Goal: Information Seeking & Learning: Learn about a topic

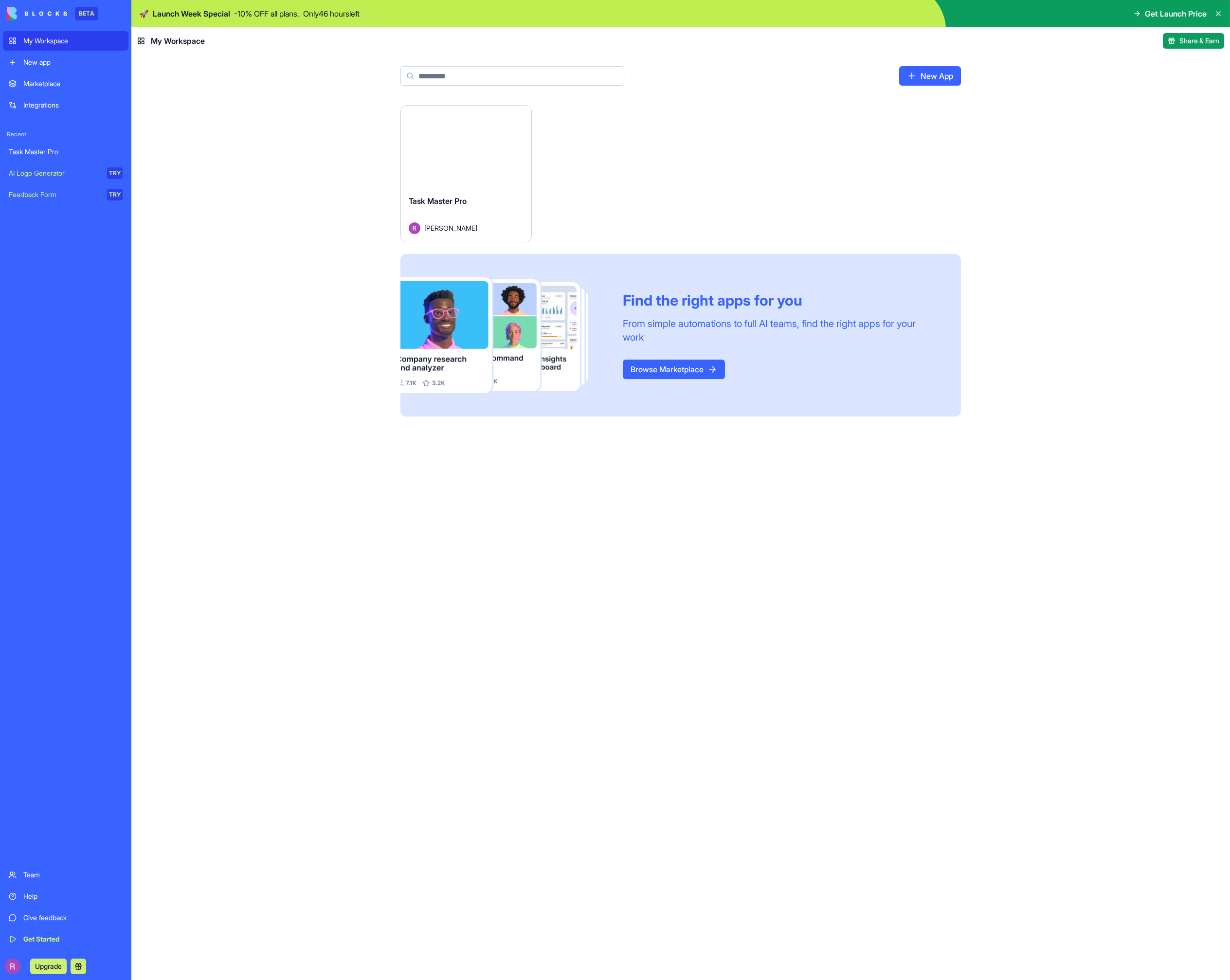
click at [496, 151] on button "Launch" at bounding box center [466, 147] width 73 height 19
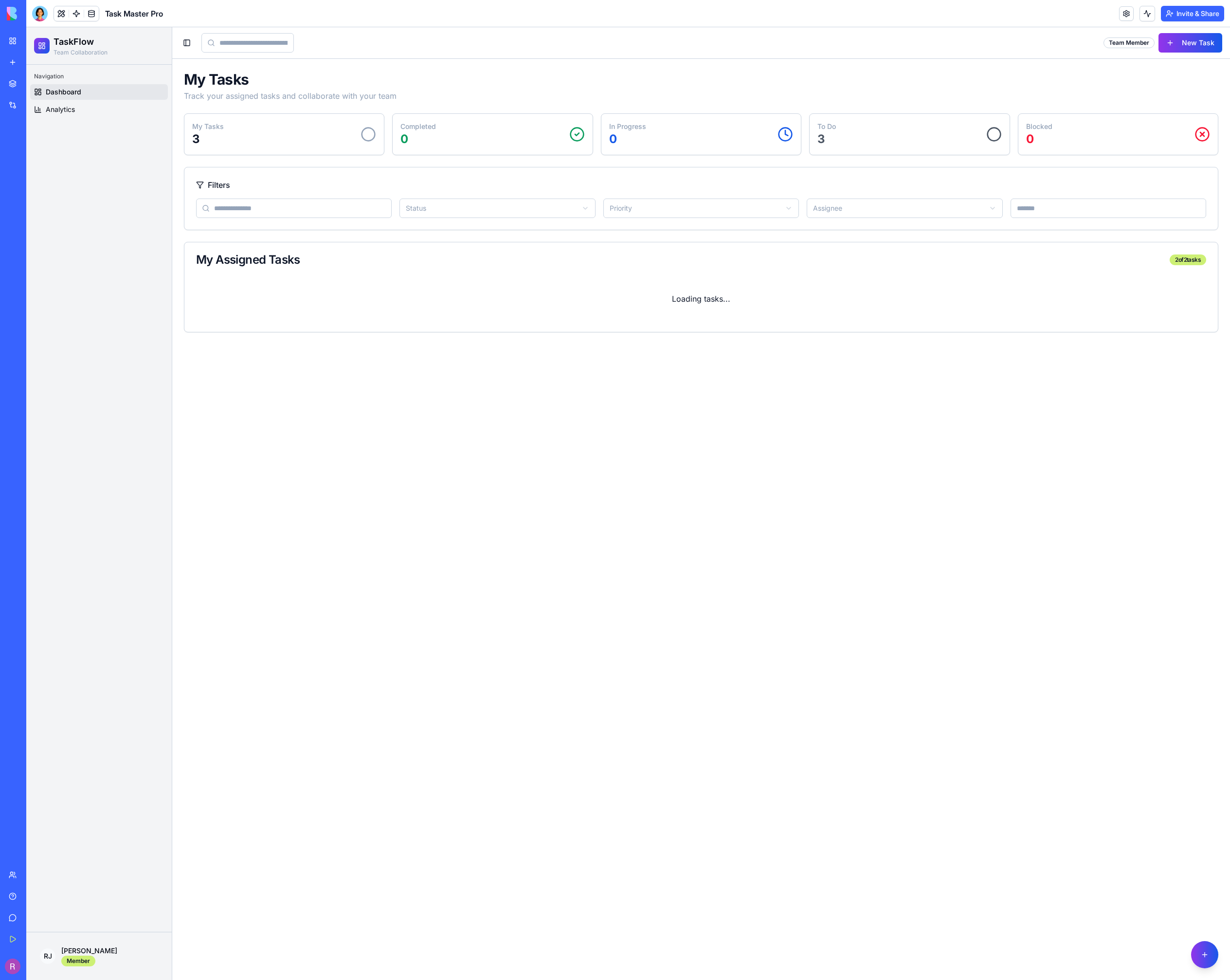
click at [1190, 12] on button "Invite & Share" at bounding box center [1193, 14] width 64 height 16
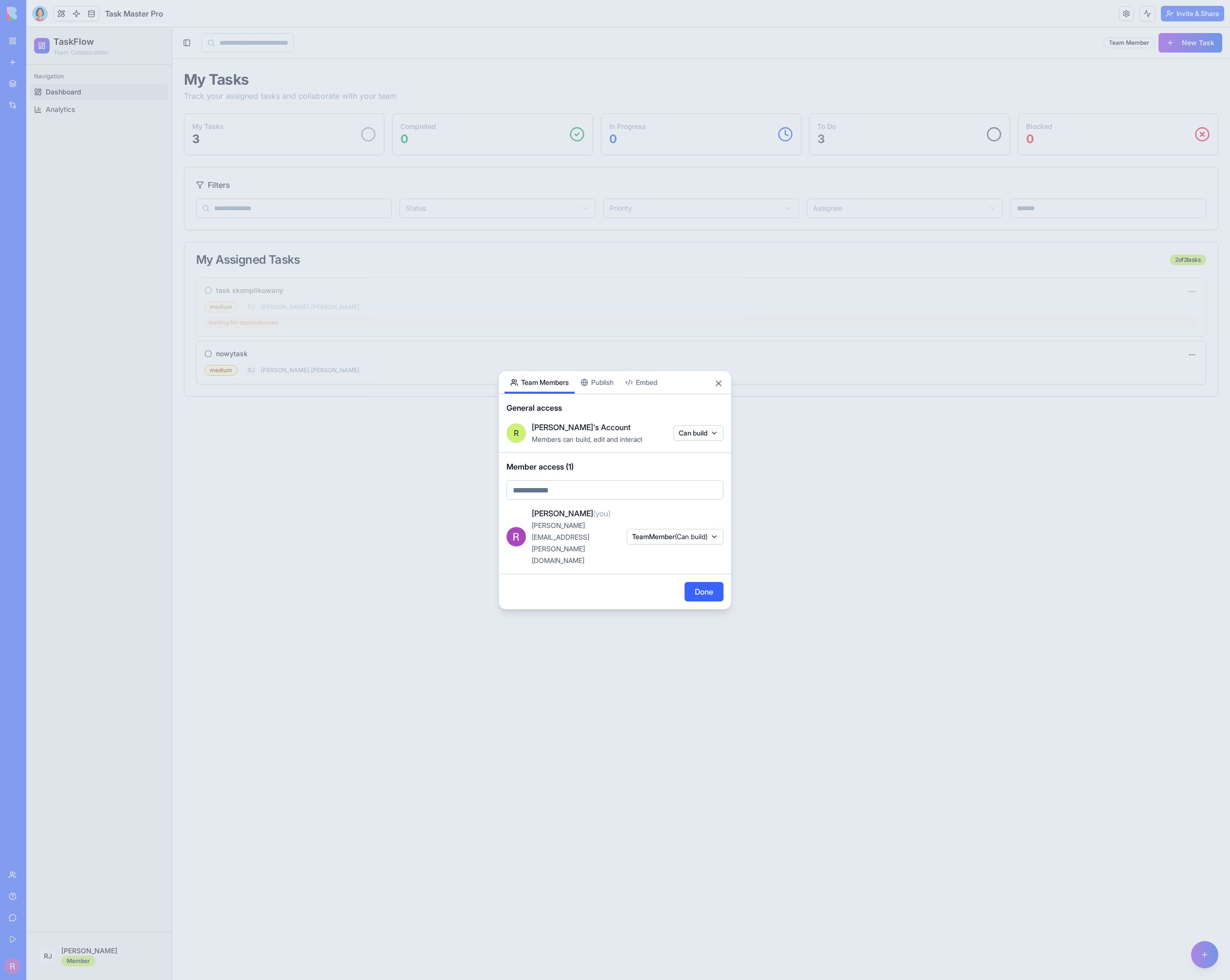
click at [589, 401] on div "Share App Team Members Publish Embed General access [PERSON_NAME]'s Account Mem…" at bounding box center [615, 489] width 234 height 239
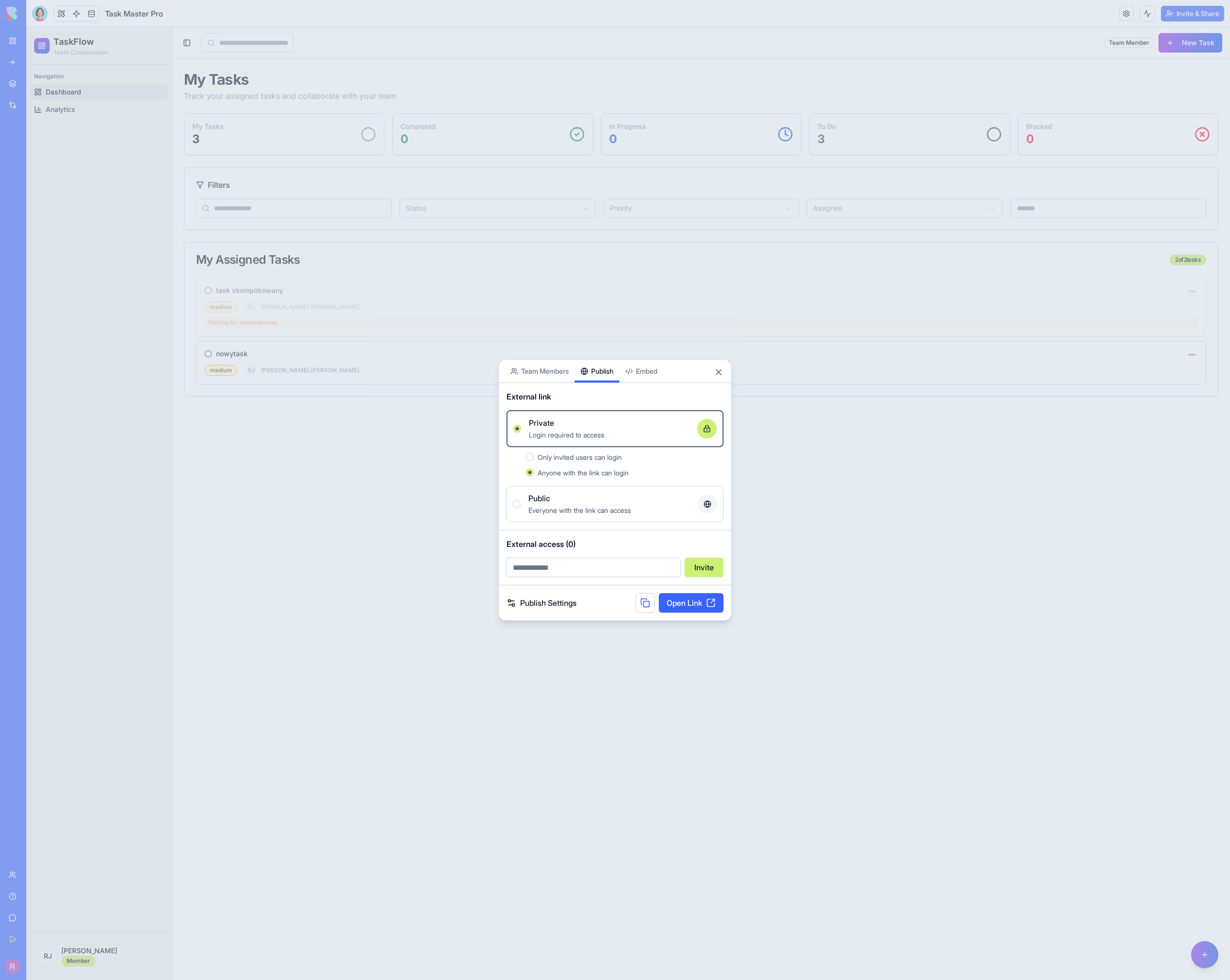
click at [698, 606] on link "Open Link" at bounding box center [690, 603] width 64 height 19
click at [716, 373] on button "Close" at bounding box center [719, 372] width 10 height 10
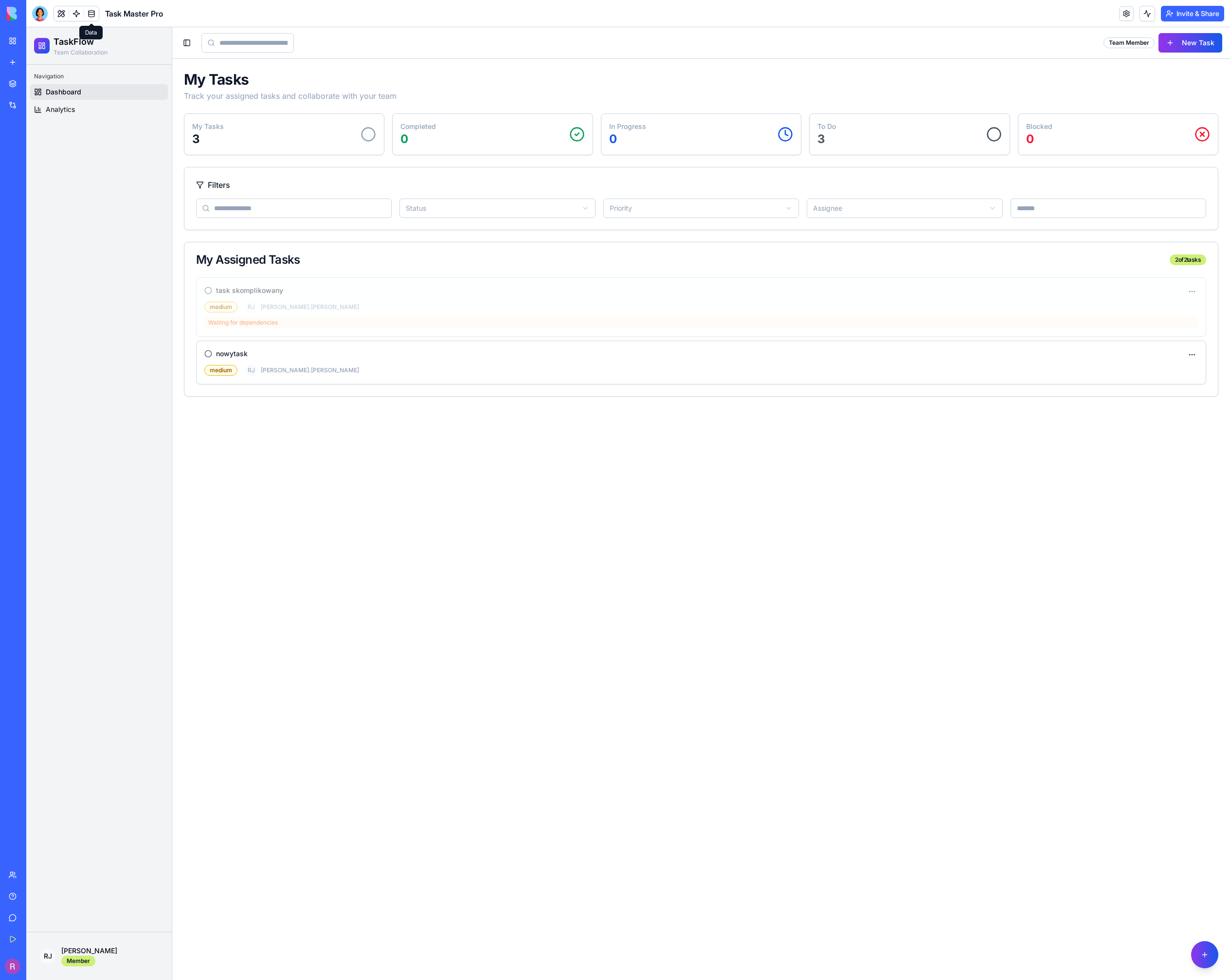
click at [94, 15] on link at bounding box center [91, 13] width 15 height 15
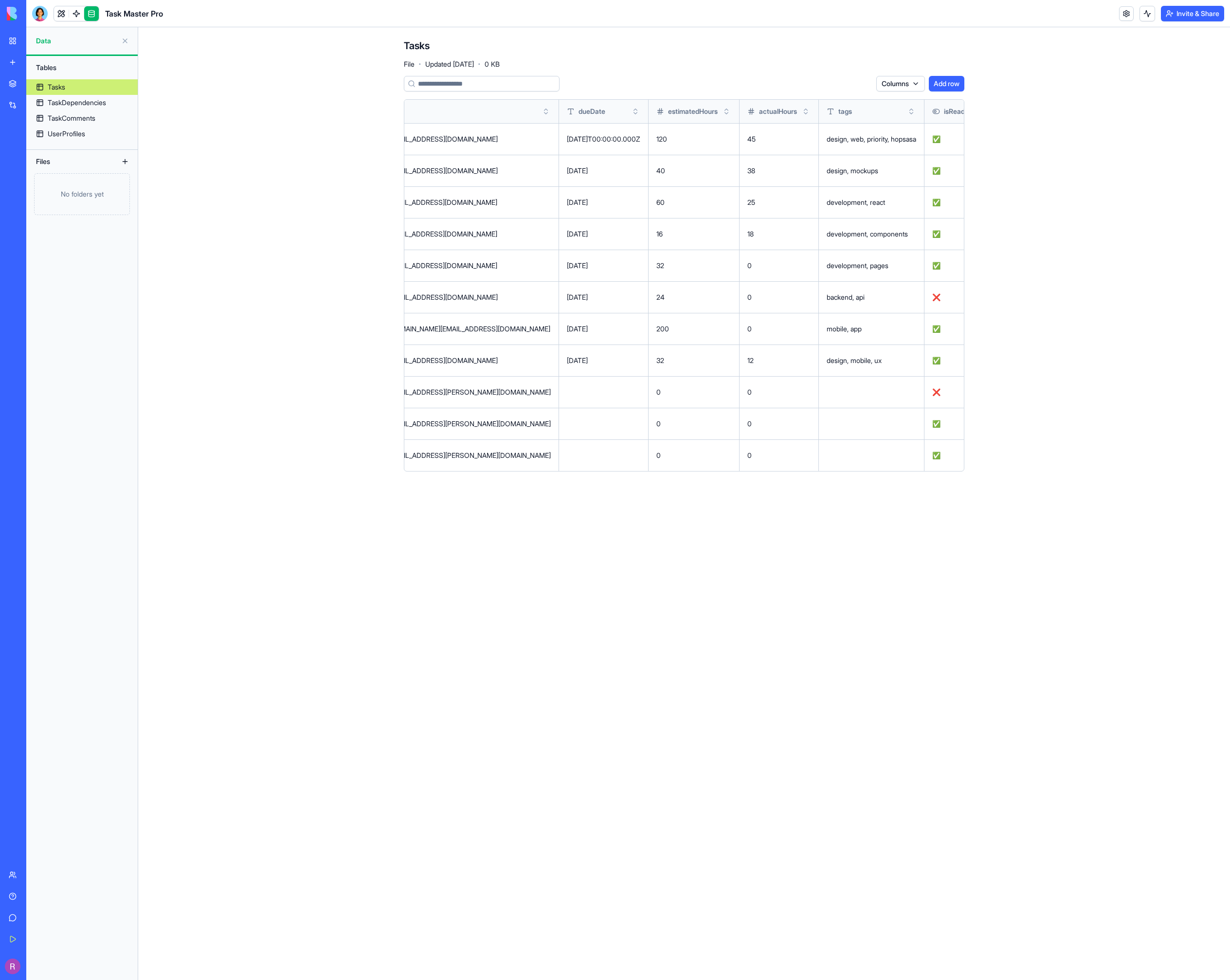
scroll to position [0, 660]
click at [65, 101] on div "TaskDependencies" at bounding box center [77, 102] width 58 height 10
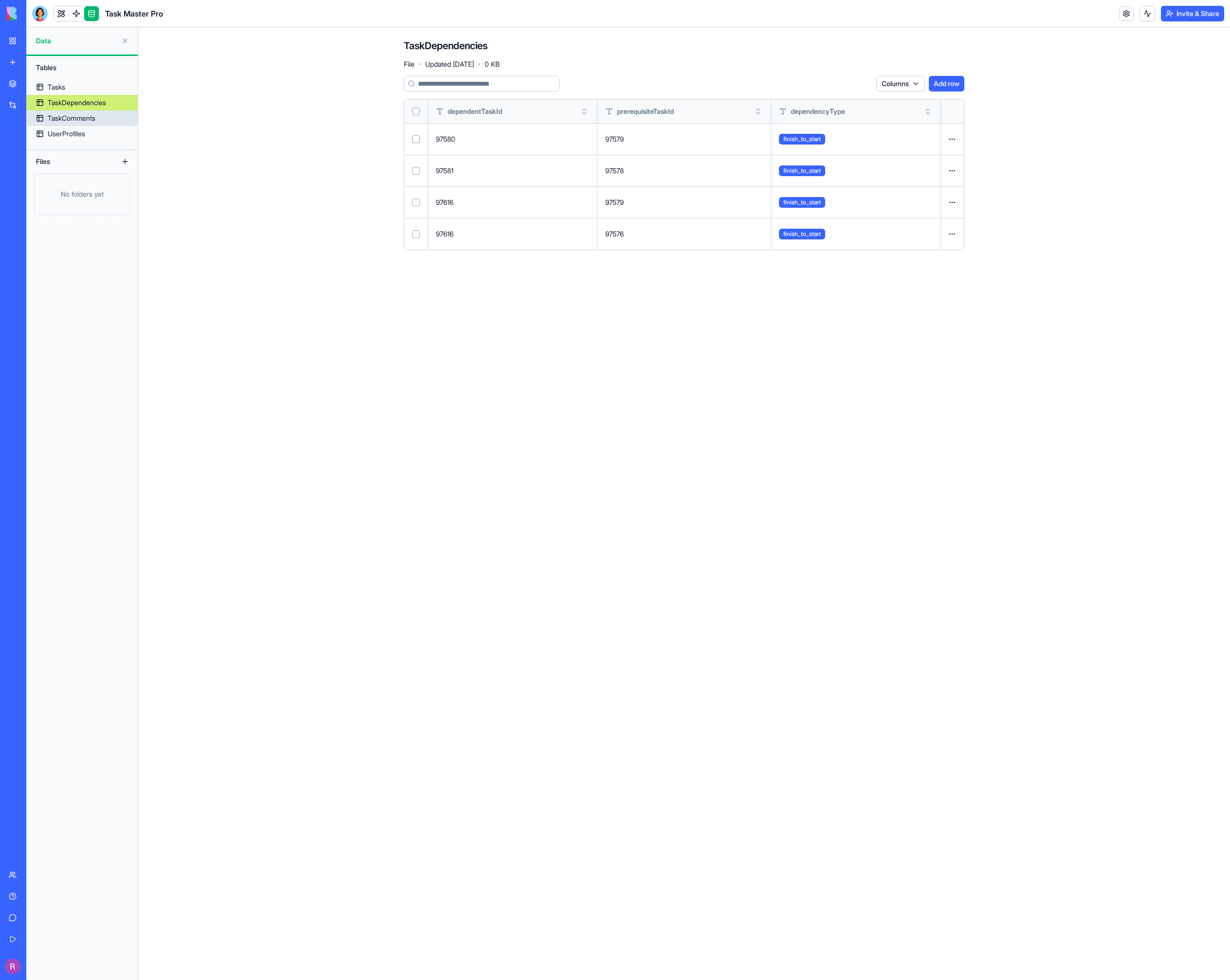
click at [69, 118] on div "TaskComments" at bounding box center [72, 117] width 48 height 10
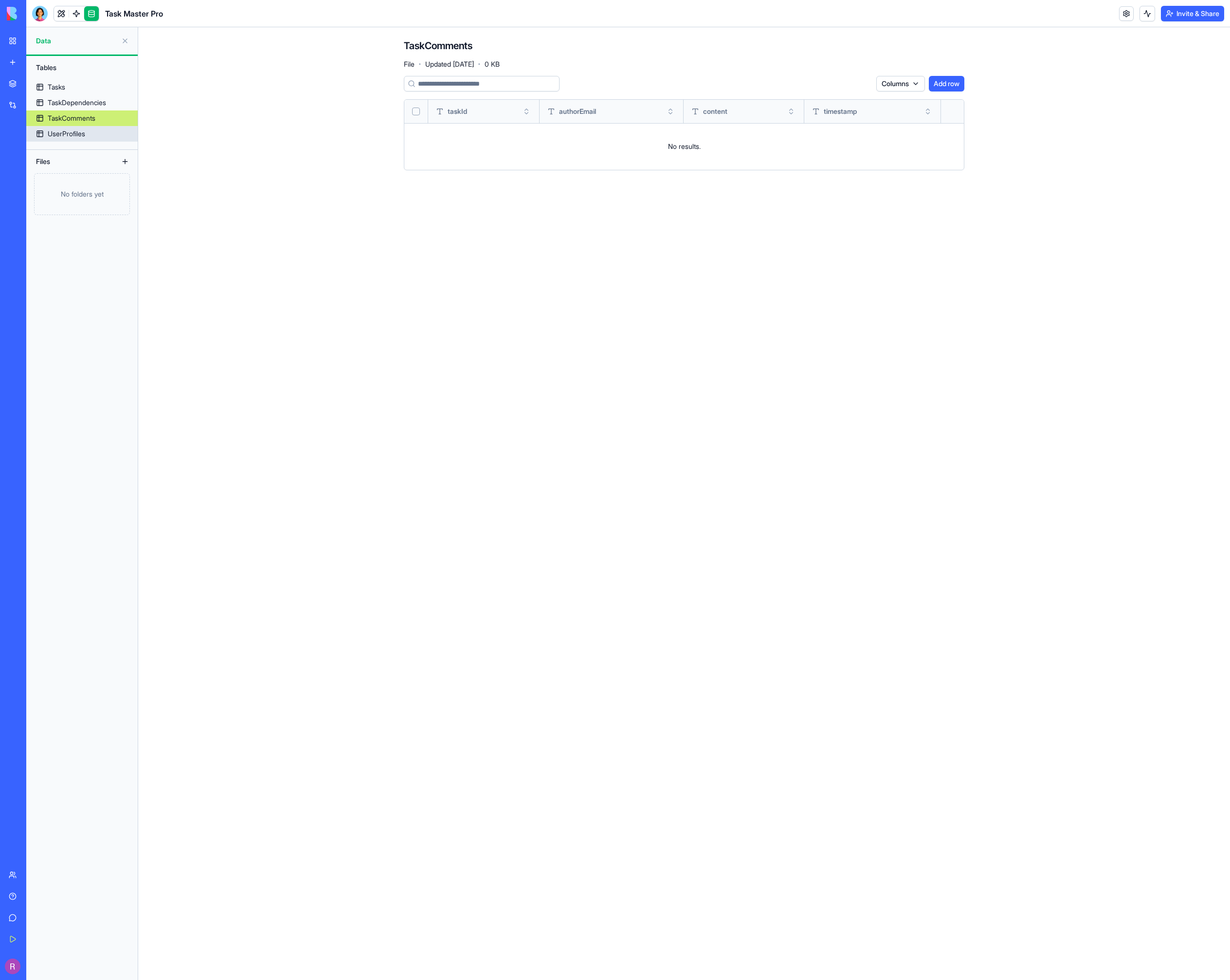
click at [69, 132] on div "UserProfiles" at bounding box center [66, 133] width 37 height 10
click at [67, 94] on link "TaskDependencies" at bounding box center [82, 102] width 111 height 16
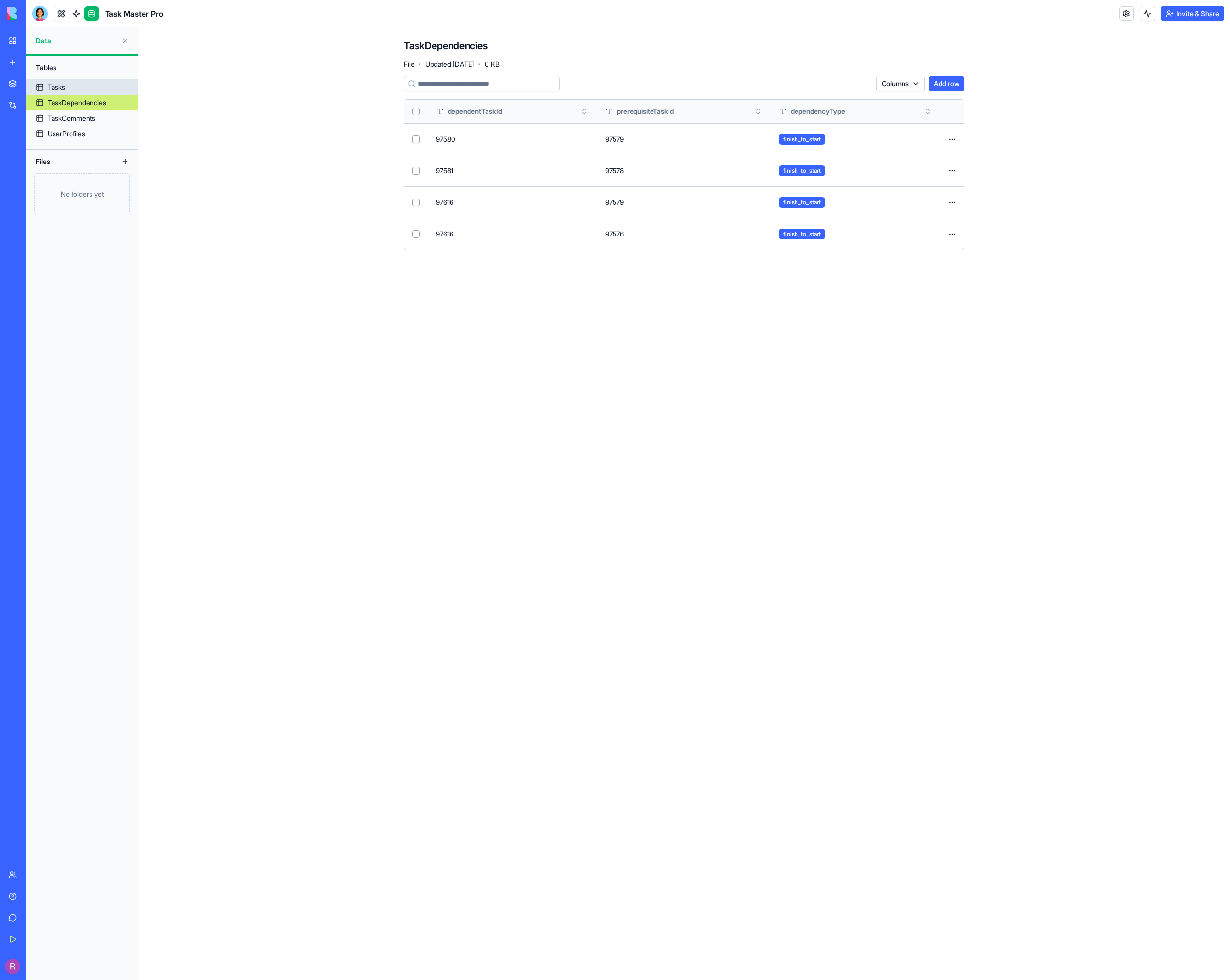
click at [60, 82] on div "Tasks" at bounding box center [57, 87] width 18 height 10
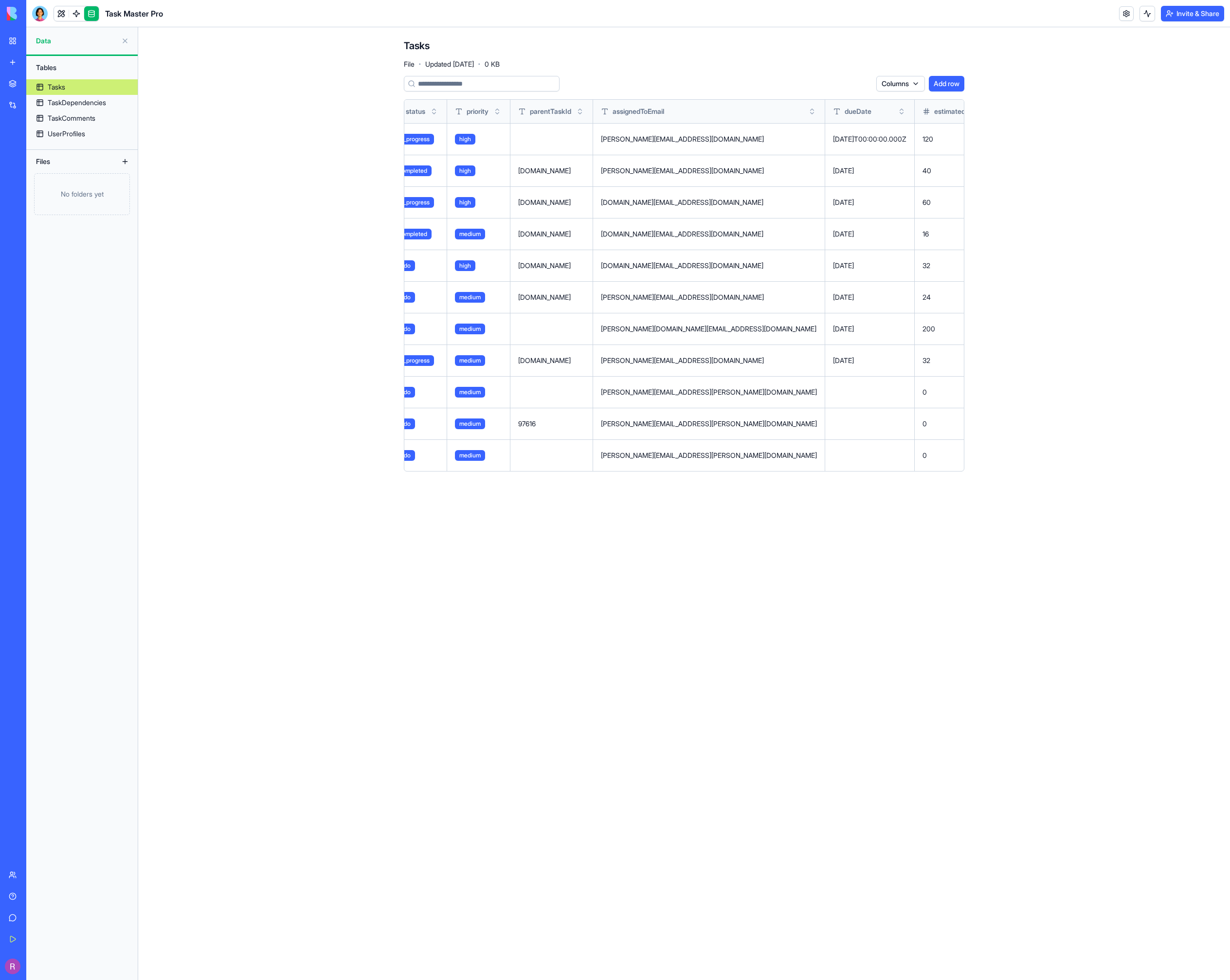
scroll to position [0, 660]
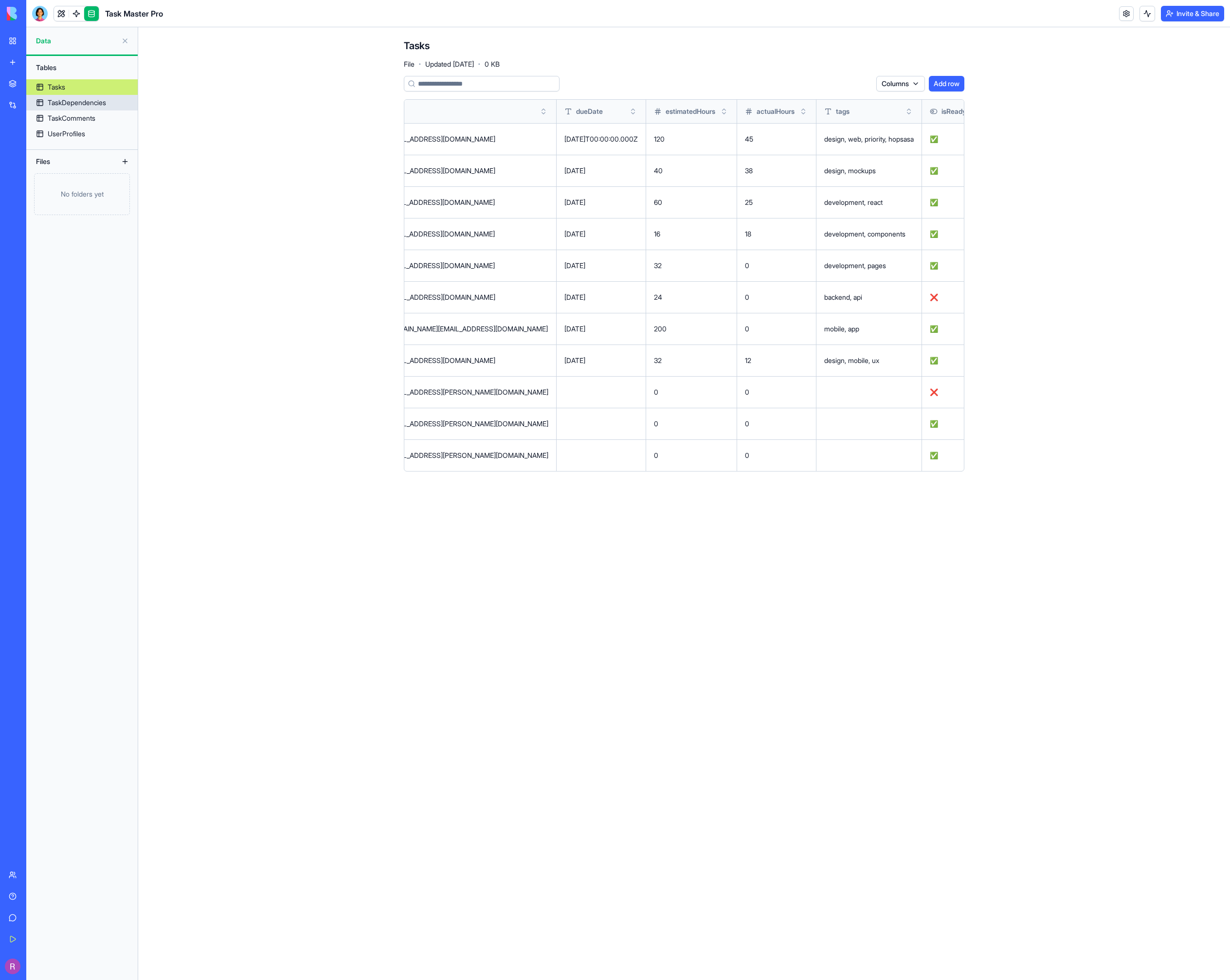
click at [64, 102] on div "TaskDependencies" at bounding box center [77, 102] width 58 height 10
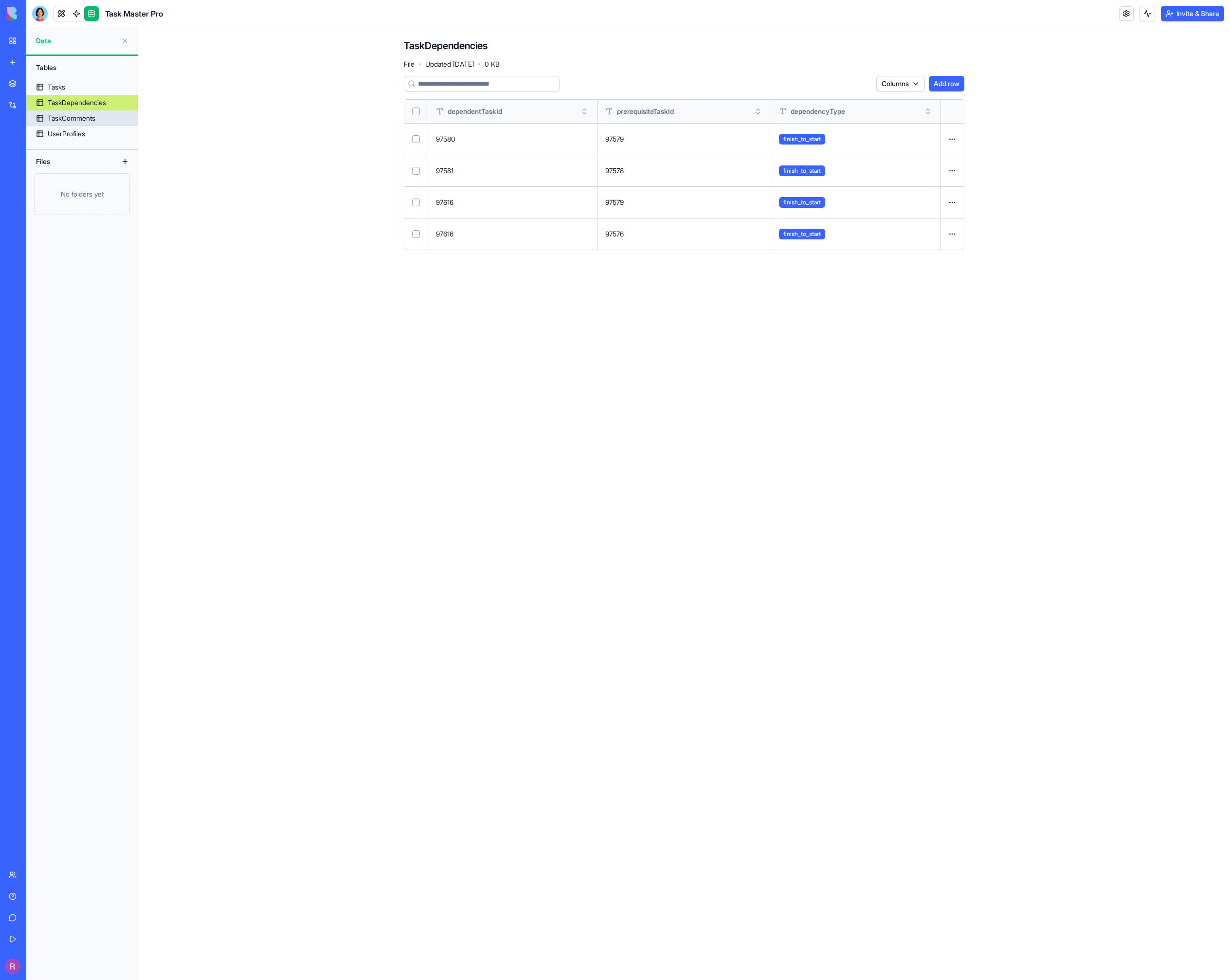
click at [65, 122] on div "TaskComments" at bounding box center [72, 117] width 48 height 10
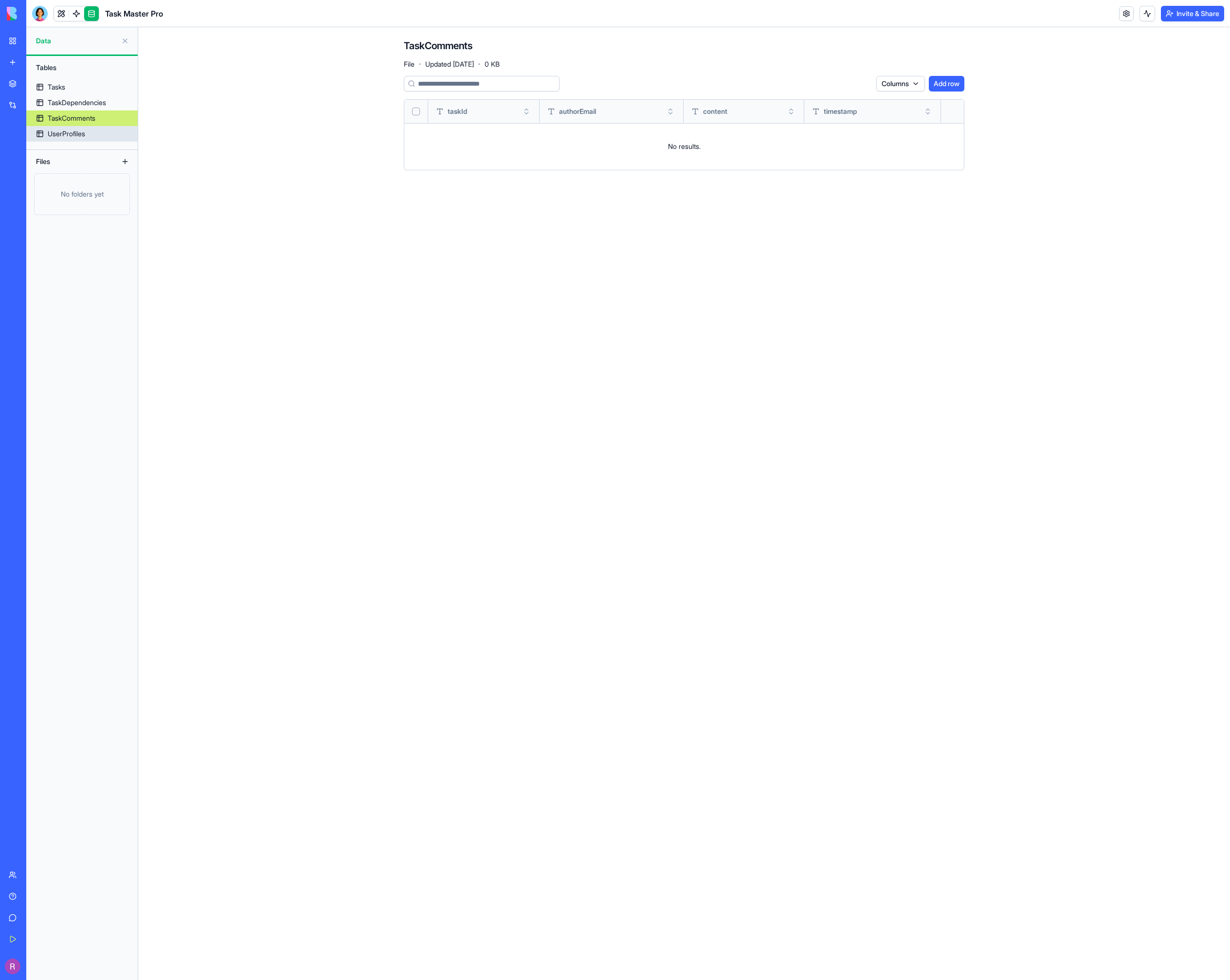
click at [64, 136] on div "UserProfiles" at bounding box center [66, 133] width 37 height 10
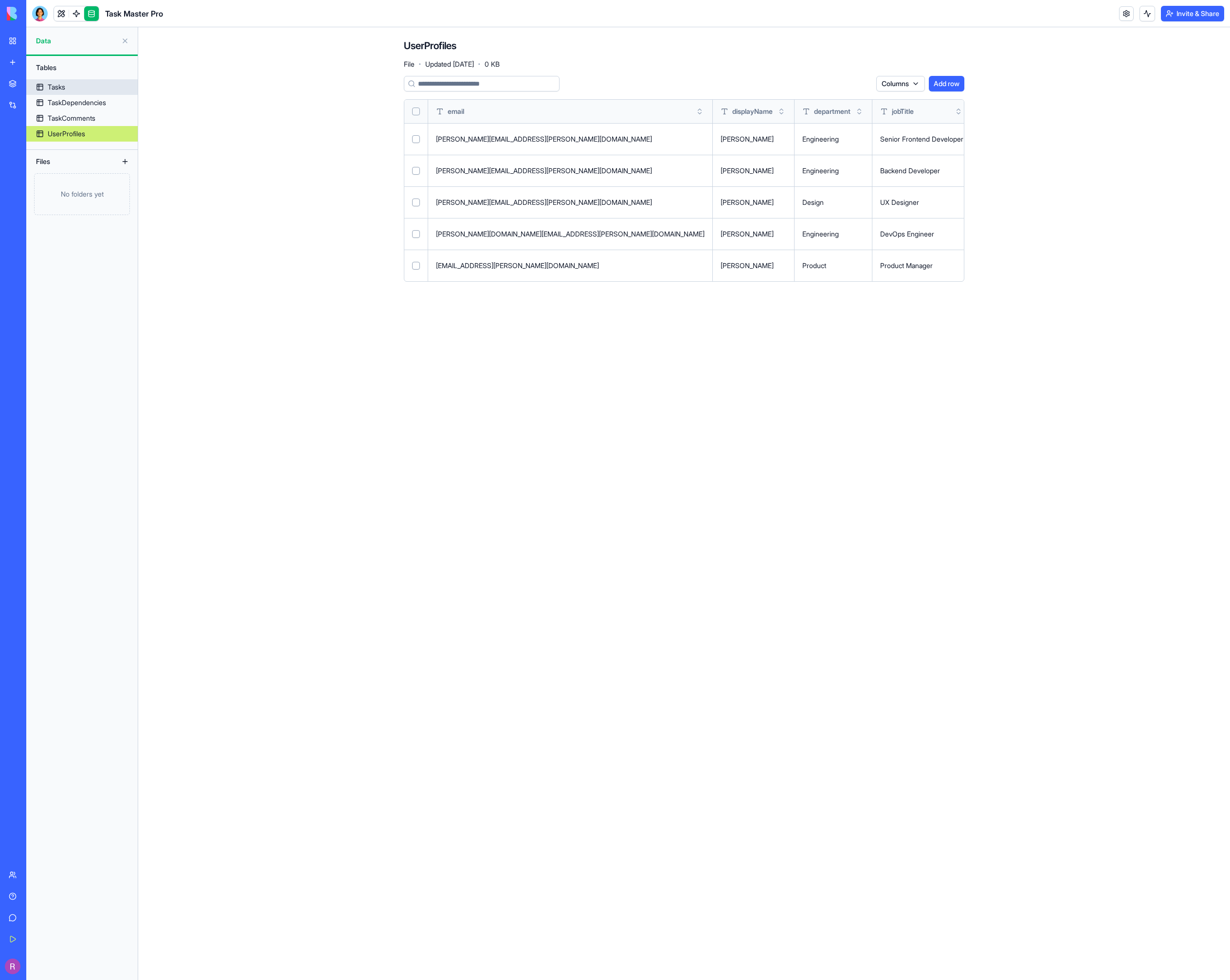
click at [64, 80] on link "Tasks" at bounding box center [82, 87] width 111 height 16
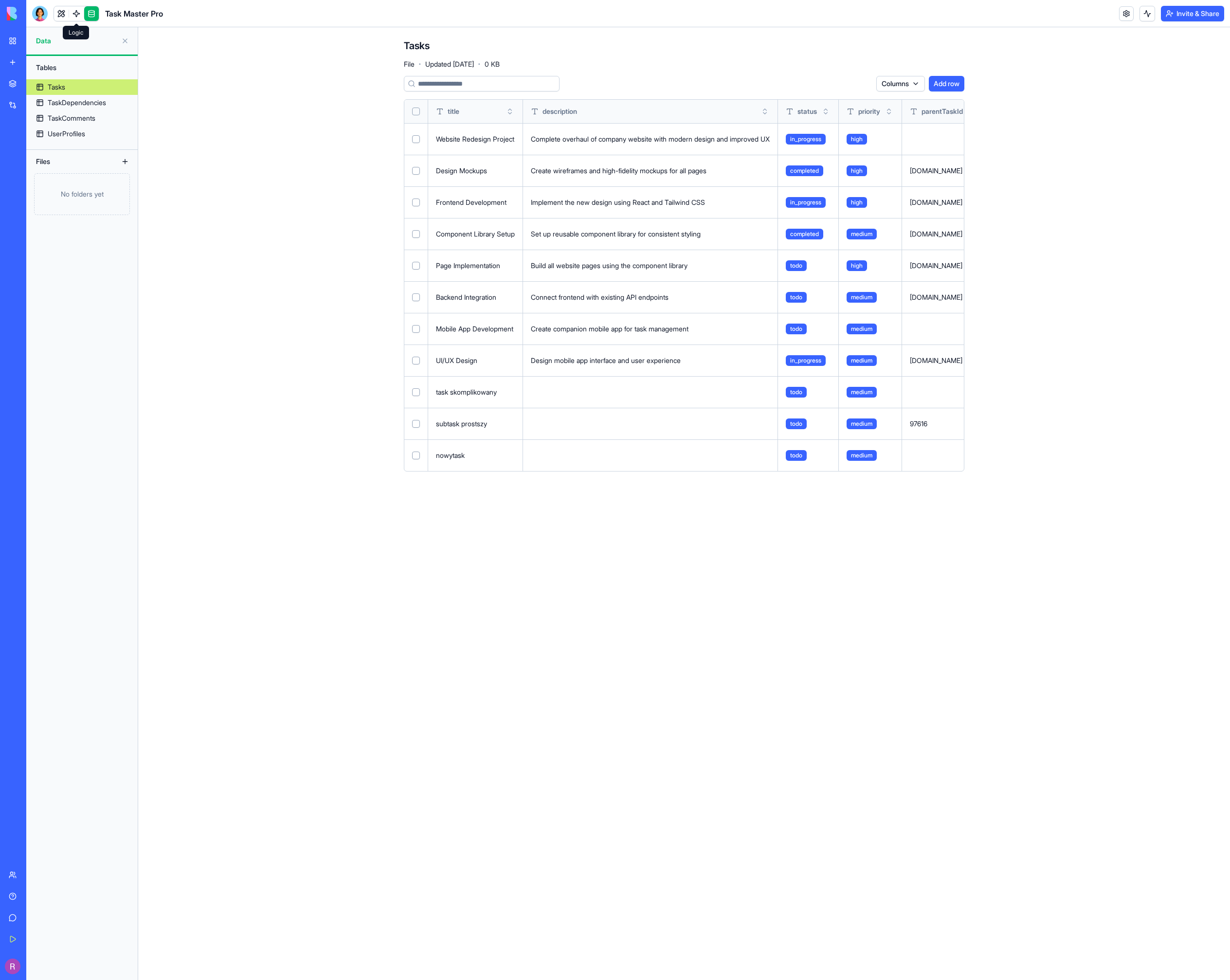
click at [72, 3] on header "Task Master Pro Invite & Share" at bounding box center [629, 13] width 1204 height 27
click at [72, 24] on header "Task Master Pro Invite & Share" at bounding box center [629, 13] width 1204 height 27
click at [72, 18] on link at bounding box center [76, 13] width 15 height 15
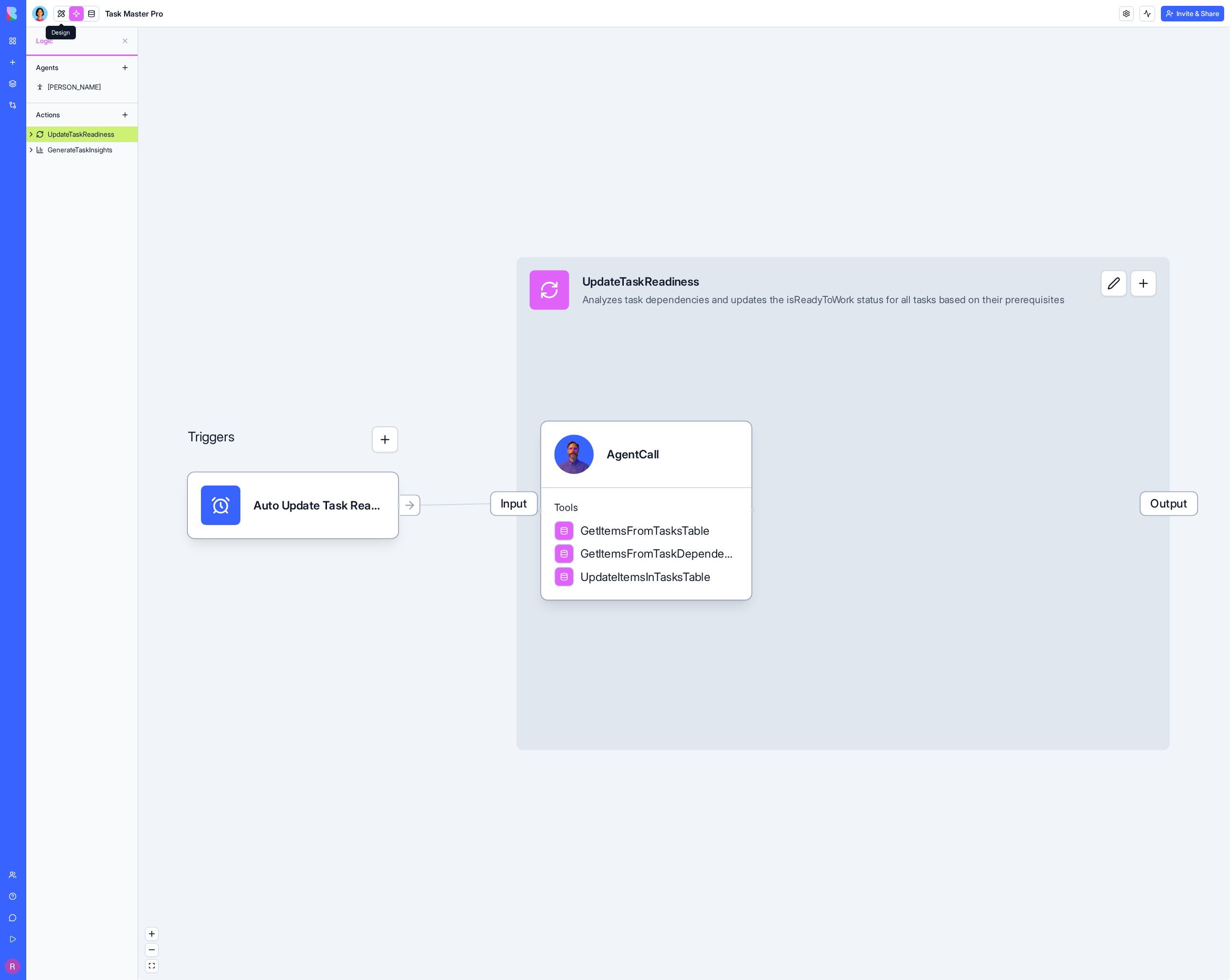
click at [54, 16] on link at bounding box center [61, 13] width 15 height 15
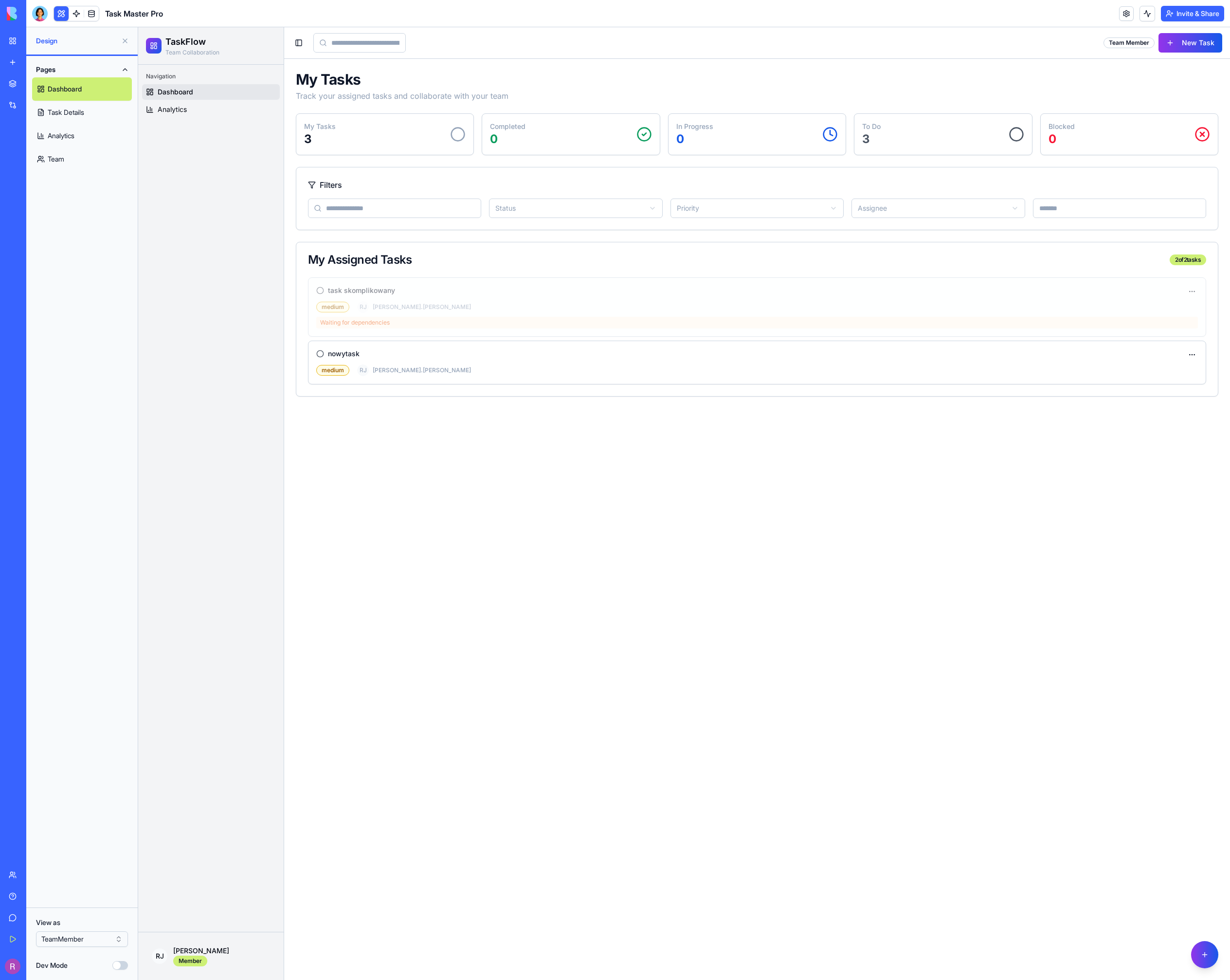
click at [816, 75] on div "My Tasks Track your assigned tasks and collaborate with your team" at bounding box center [757, 86] width 923 height 31
drag, startPoint x: 1056, startPoint y: 141, endPoint x: 1042, endPoint y: 112, distance: 32.2
click at [1043, 115] on div "Blocked 0" at bounding box center [1129, 134] width 177 height 41
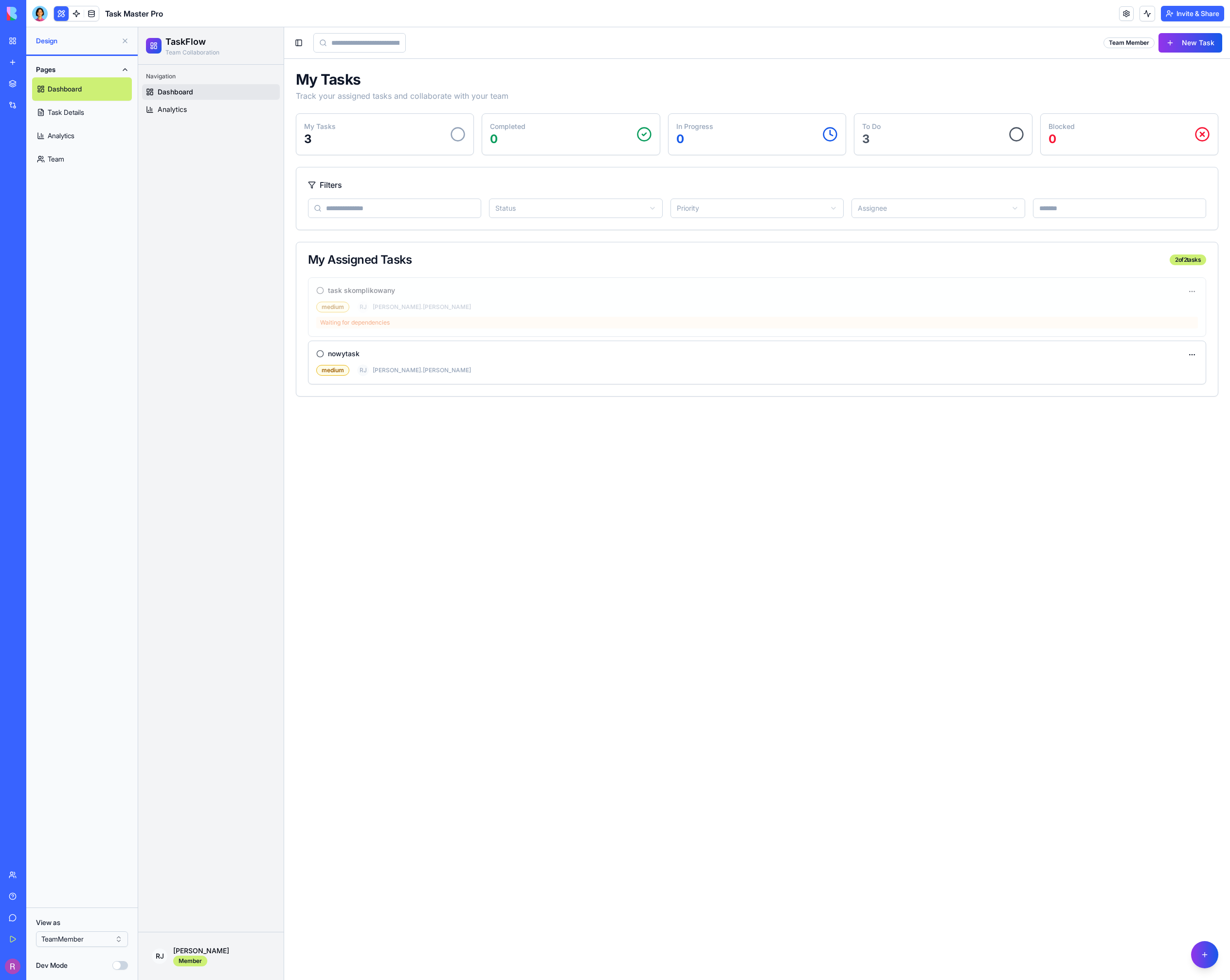
click at [1023, 85] on div "My Tasks Track your assigned tasks and collaborate with your team" at bounding box center [757, 86] width 923 height 31
drag, startPoint x: 1060, startPoint y: 170, endPoint x: 1063, endPoint y: 177, distance: 7.6
click at [1063, 177] on div "My Tasks Track your assigned tasks and collaborate with your team My Tasks 3 Co…" at bounding box center [757, 233] width 923 height 326
click at [553, 112] on div "My Tasks Track your assigned tasks and collaborate with your team My Tasks 3 Co…" at bounding box center [757, 233] width 923 height 326
click at [164, 105] on span "Analytics" at bounding box center [172, 109] width 29 height 10
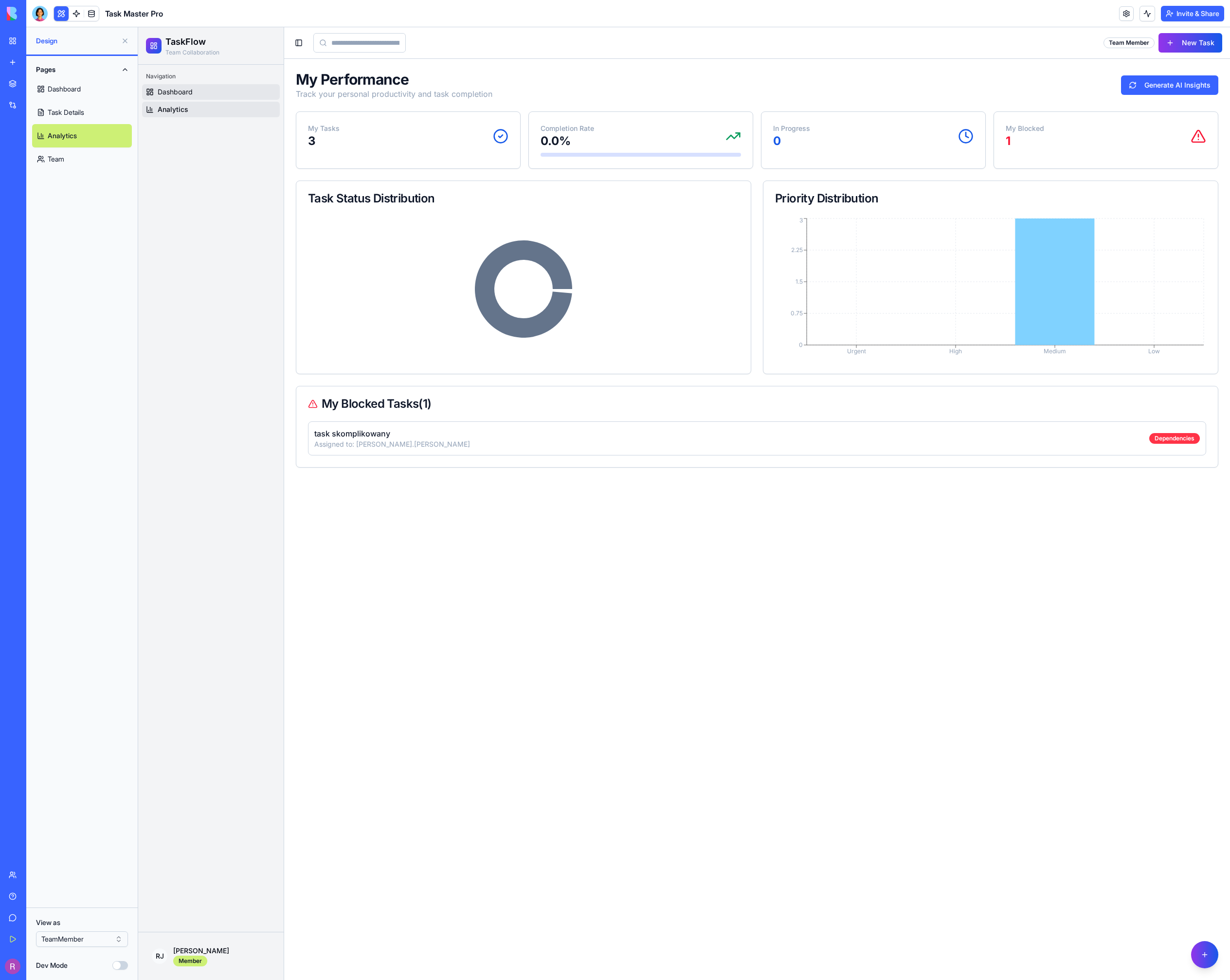
click at [223, 92] on link "Dashboard" at bounding box center [211, 92] width 138 height 16
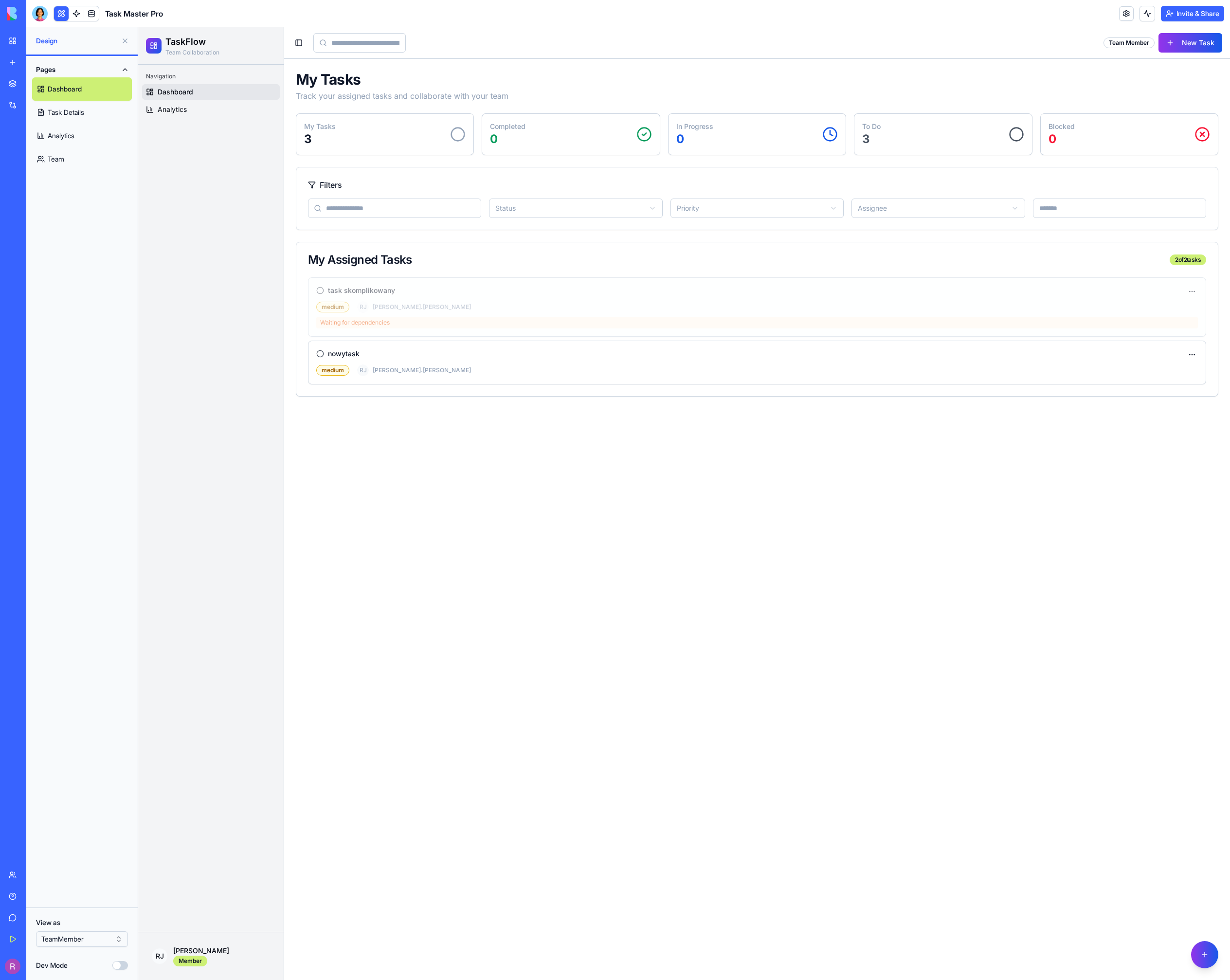
click at [849, 82] on div "My Tasks Track your assigned tasks and collaborate with your team" at bounding box center [757, 86] width 923 height 31
click at [339, 350] on h3 "nowytask" at bounding box center [344, 353] width 32 height 10
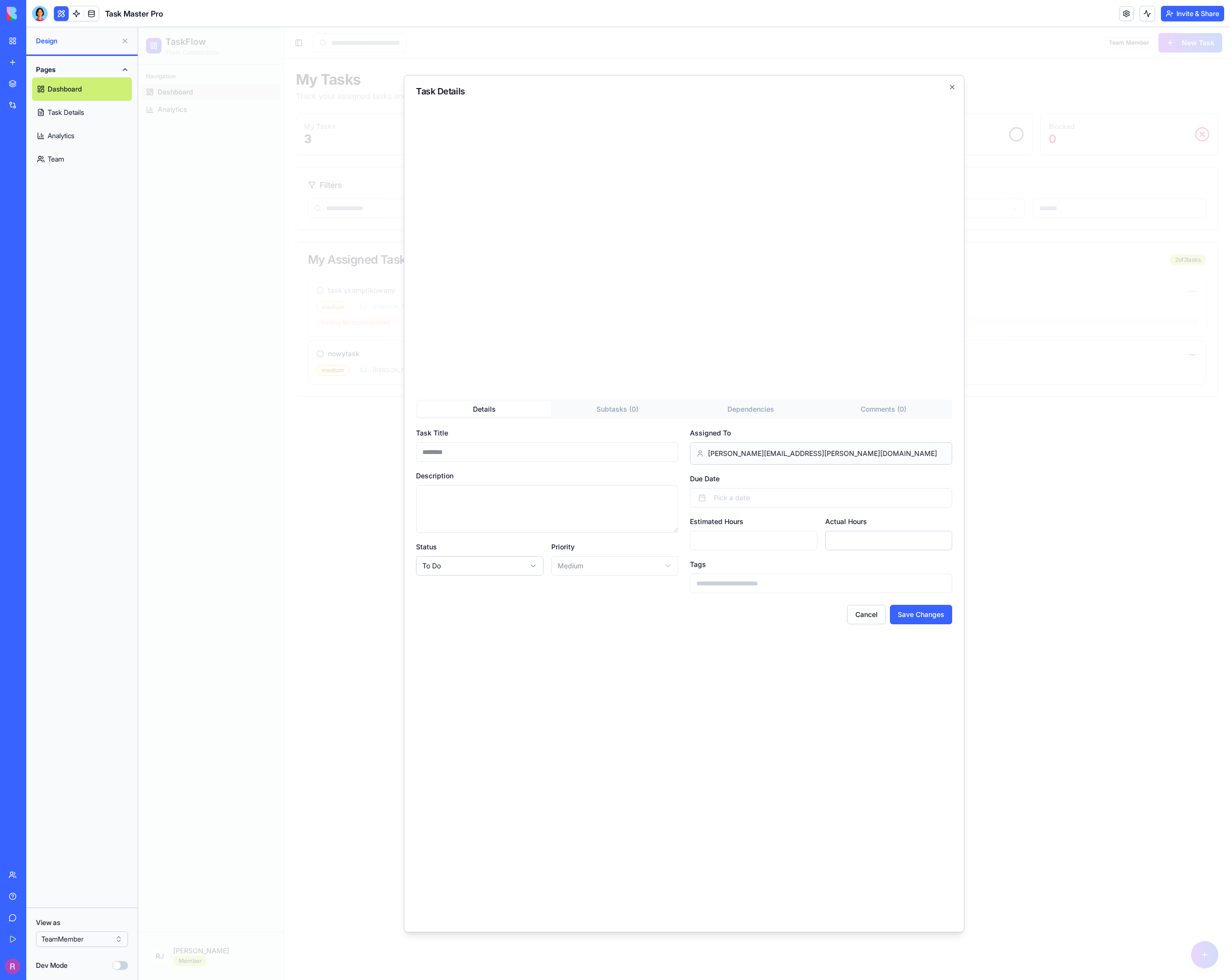
click at [781, 449] on span "[PERSON_NAME][EMAIL_ADDRESS][PERSON_NAME][DOMAIN_NAME]" at bounding box center [823, 453] width 230 height 10
click at [786, 453] on span "[PERSON_NAME][EMAIL_ADDRESS][PERSON_NAME][DOMAIN_NAME]" at bounding box center [823, 453] width 230 height 10
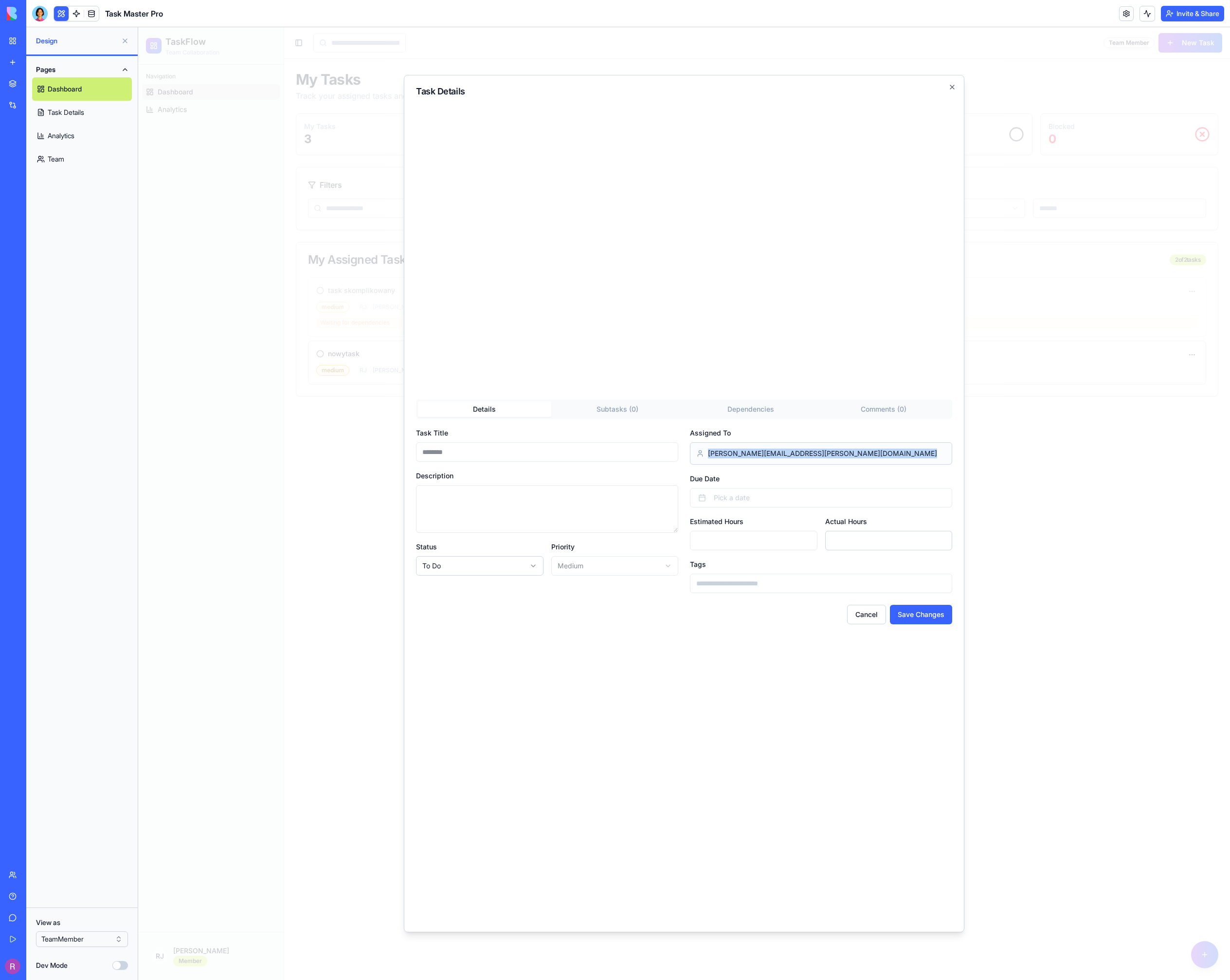
click at [834, 461] on div "[PERSON_NAME][EMAIL_ADDRESS][PERSON_NAME][DOMAIN_NAME]" at bounding box center [821, 453] width 262 height 22
click at [834, 456] on div "[PERSON_NAME][EMAIL_ADDRESS][PERSON_NAME][DOMAIN_NAME]" at bounding box center [821, 453] width 262 height 22
click at [835, 449] on div "[PERSON_NAME][EMAIL_ADDRESS][PERSON_NAME][DOMAIN_NAME]" at bounding box center [821, 453] width 262 height 22
drag, startPoint x: 835, startPoint y: 449, endPoint x: 782, endPoint y: 451, distance: 53.0
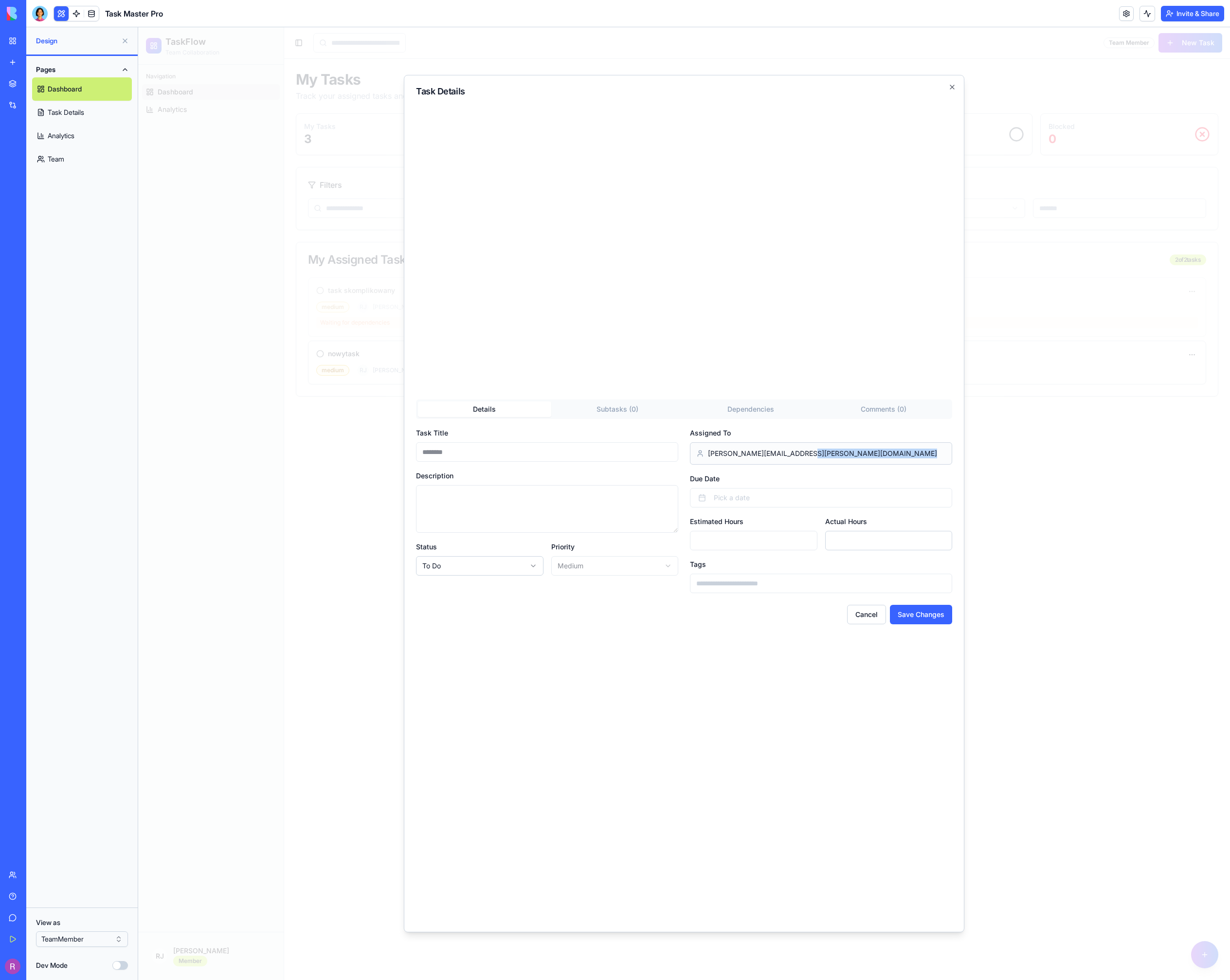
click at [834, 449] on div "[PERSON_NAME][EMAIL_ADDRESS][PERSON_NAME][DOMAIN_NAME]" at bounding box center [821, 453] width 262 height 22
click at [777, 451] on span "[PERSON_NAME][EMAIL_ADDRESS][PERSON_NAME][DOMAIN_NAME]" at bounding box center [823, 453] width 230 height 10
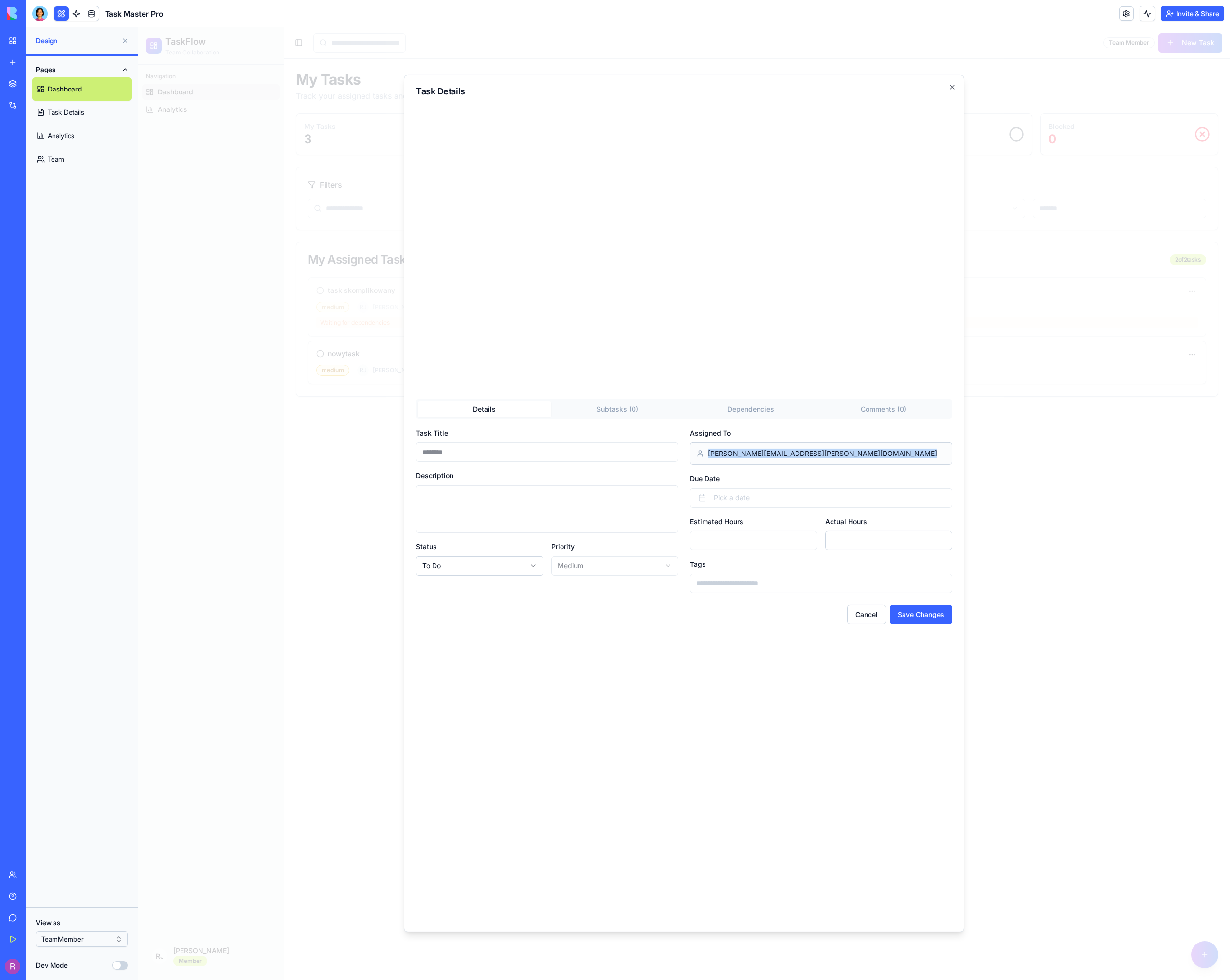
click at [750, 449] on span "[PERSON_NAME][EMAIL_ADDRESS][PERSON_NAME][DOMAIN_NAME]" at bounding box center [823, 453] width 230 height 10
click at [761, 449] on span "[PERSON_NAME][EMAIL_ADDRESS][PERSON_NAME][DOMAIN_NAME]" at bounding box center [823, 453] width 230 height 10
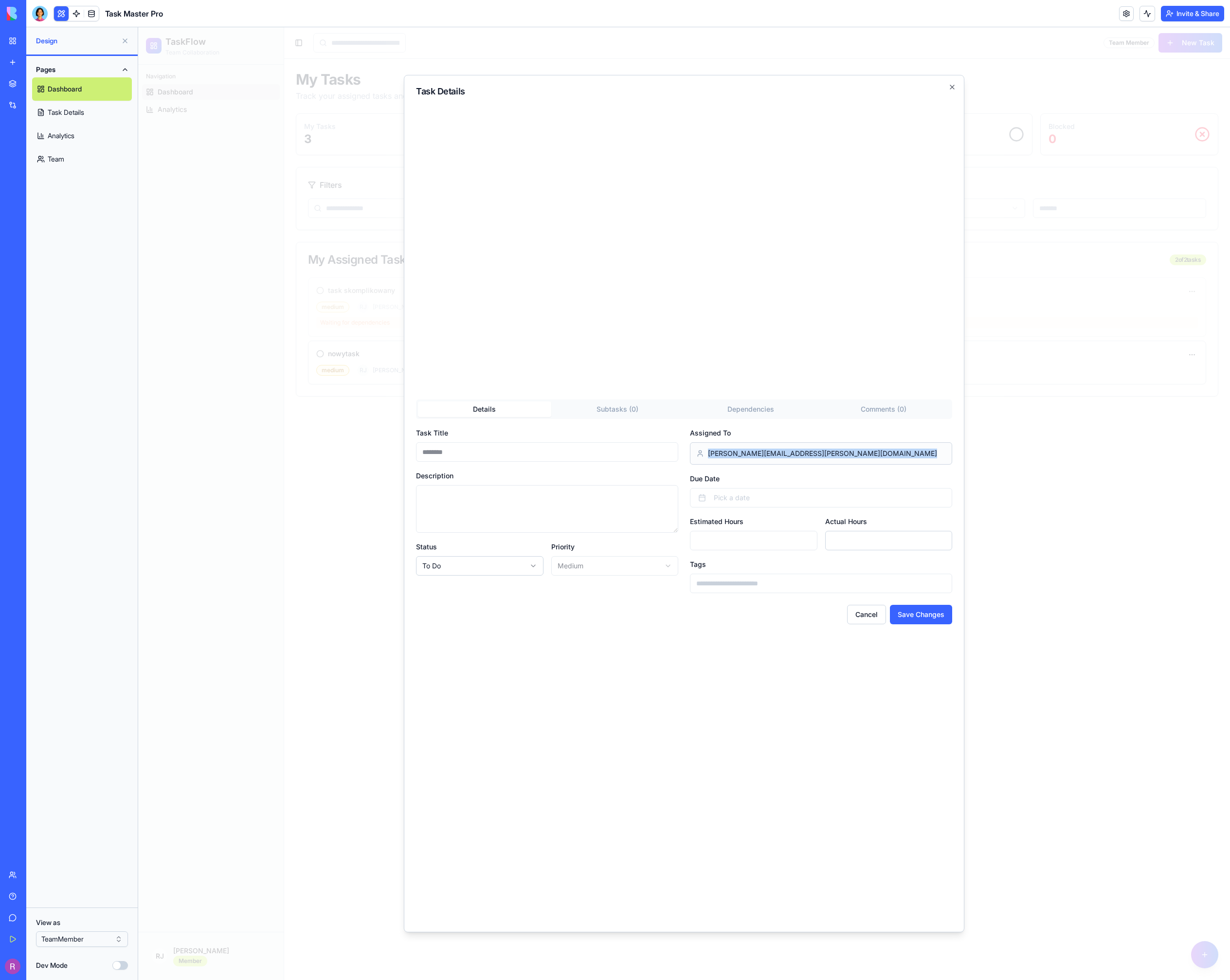
click at [761, 449] on span "[PERSON_NAME][EMAIL_ADDRESS][PERSON_NAME][DOMAIN_NAME]" at bounding box center [823, 453] width 230 height 10
drag, startPoint x: 818, startPoint y: 460, endPoint x: 818, endPoint y: 454, distance: 6.0
click at [818, 460] on div "[PERSON_NAME][EMAIL_ADDRESS][PERSON_NAME][DOMAIN_NAME]" at bounding box center [821, 453] width 262 height 22
drag, startPoint x: 809, startPoint y: 452, endPoint x: 710, endPoint y: 453, distance: 99.0
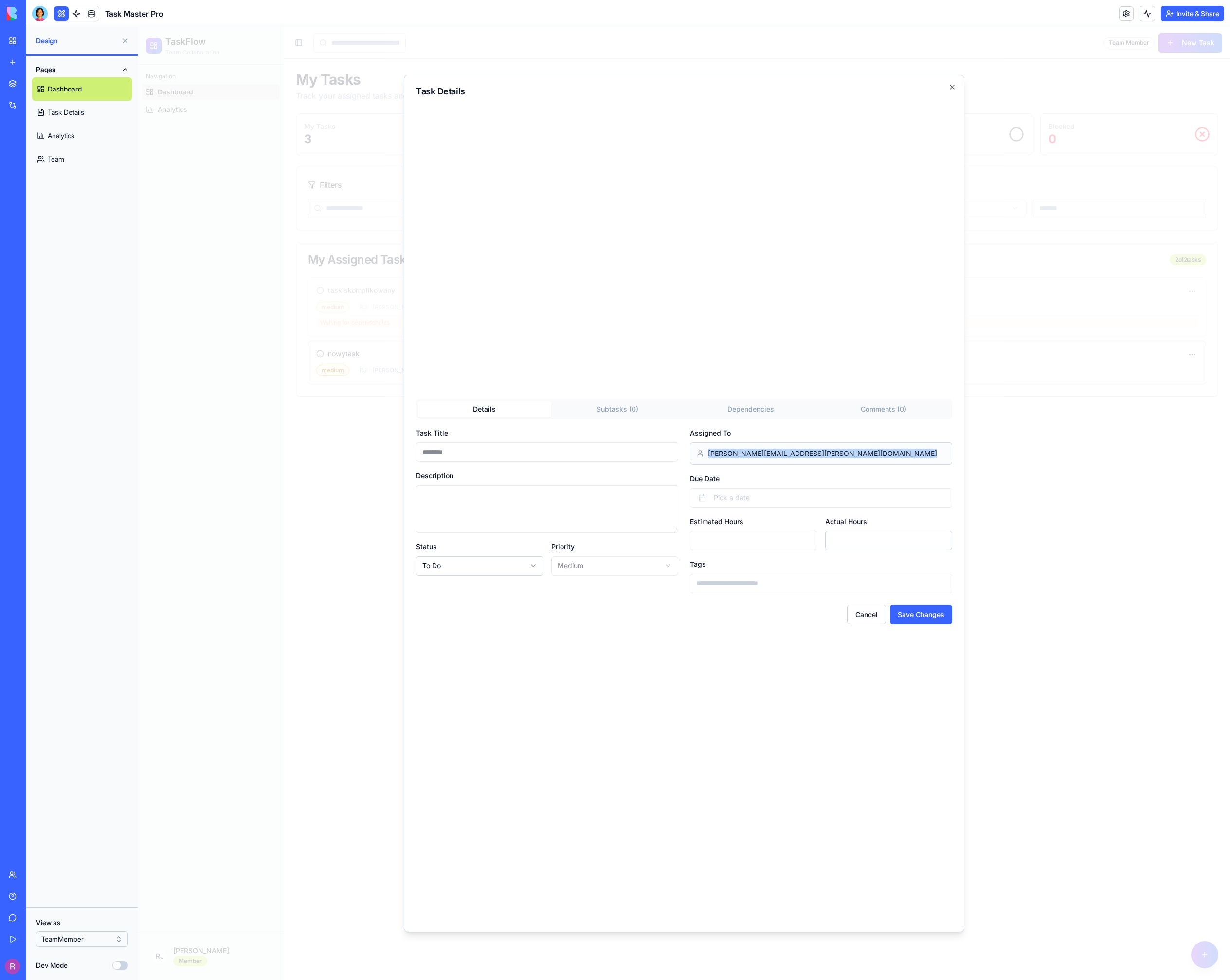
click at [726, 454] on div "[PERSON_NAME][EMAIL_ADDRESS][PERSON_NAME][DOMAIN_NAME]" at bounding box center [821, 453] width 262 height 22
click at [710, 453] on span "[PERSON_NAME][EMAIL_ADDRESS][PERSON_NAME][DOMAIN_NAME]" at bounding box center [823, 453] width 230 height 10
click at [779, 455] on span "[PERSON_NAME][EMAIL_ADDRESS][PERSON_NAME][DOMAIN_NAME]" at bounding box center [823, 453] width 230 height 10
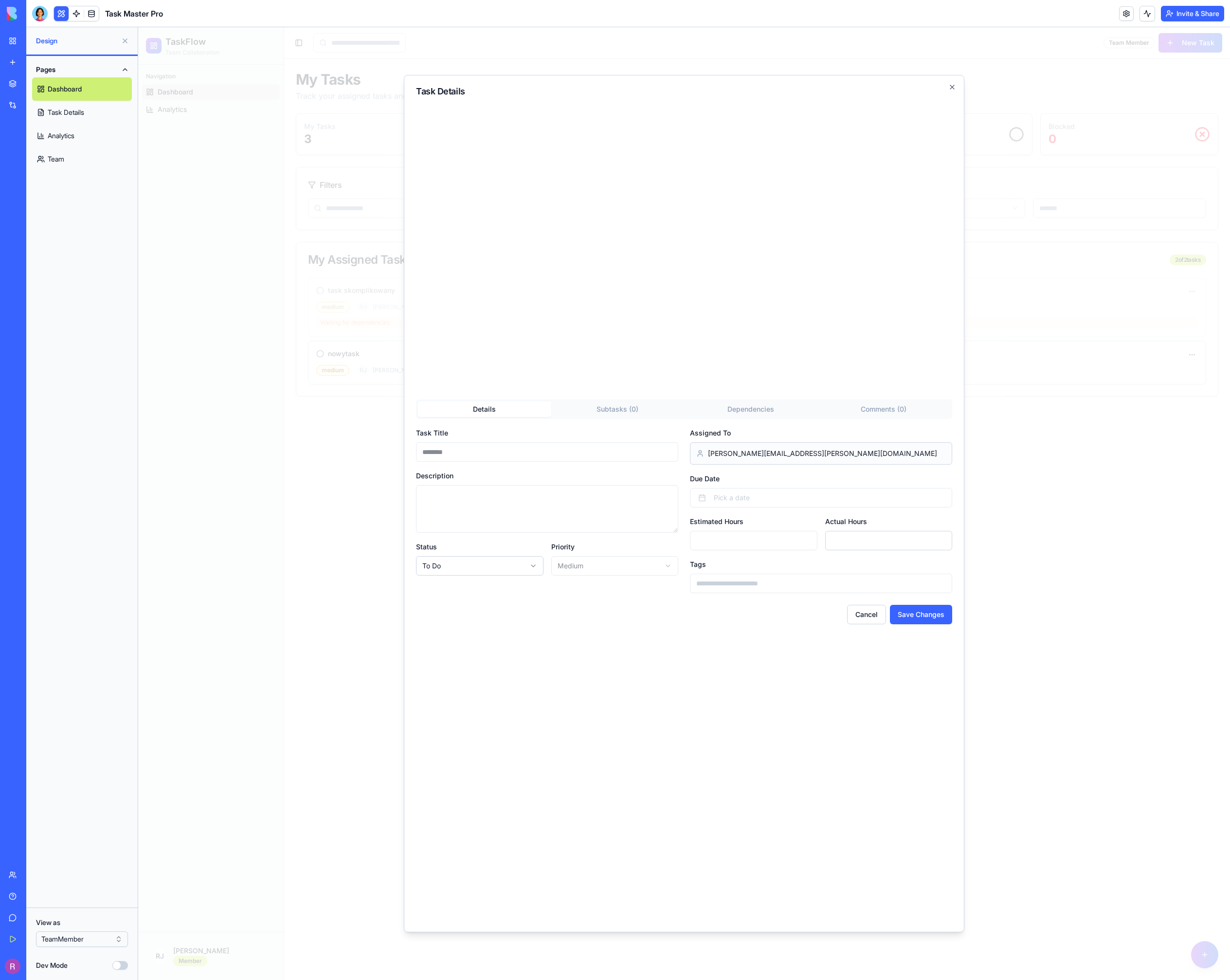
click at [852, 439] on div "Assigned To [PERSON_NAME][EMAIL_ADDRESS][PERSON_NAME][DOMAIN_NAME]" at bounding box center [821, 445] width 262 height 38
click at [849, 455] on div "[PERSON_NAME][EMAIL_ADDRESS][PERSON_NAME][DOMAIN_NAME]" at bounding box center [821, 453] width 262 height 22
click at [863, 613] on button "Cancel" at bounding box center [867, 614] width 39 height 19
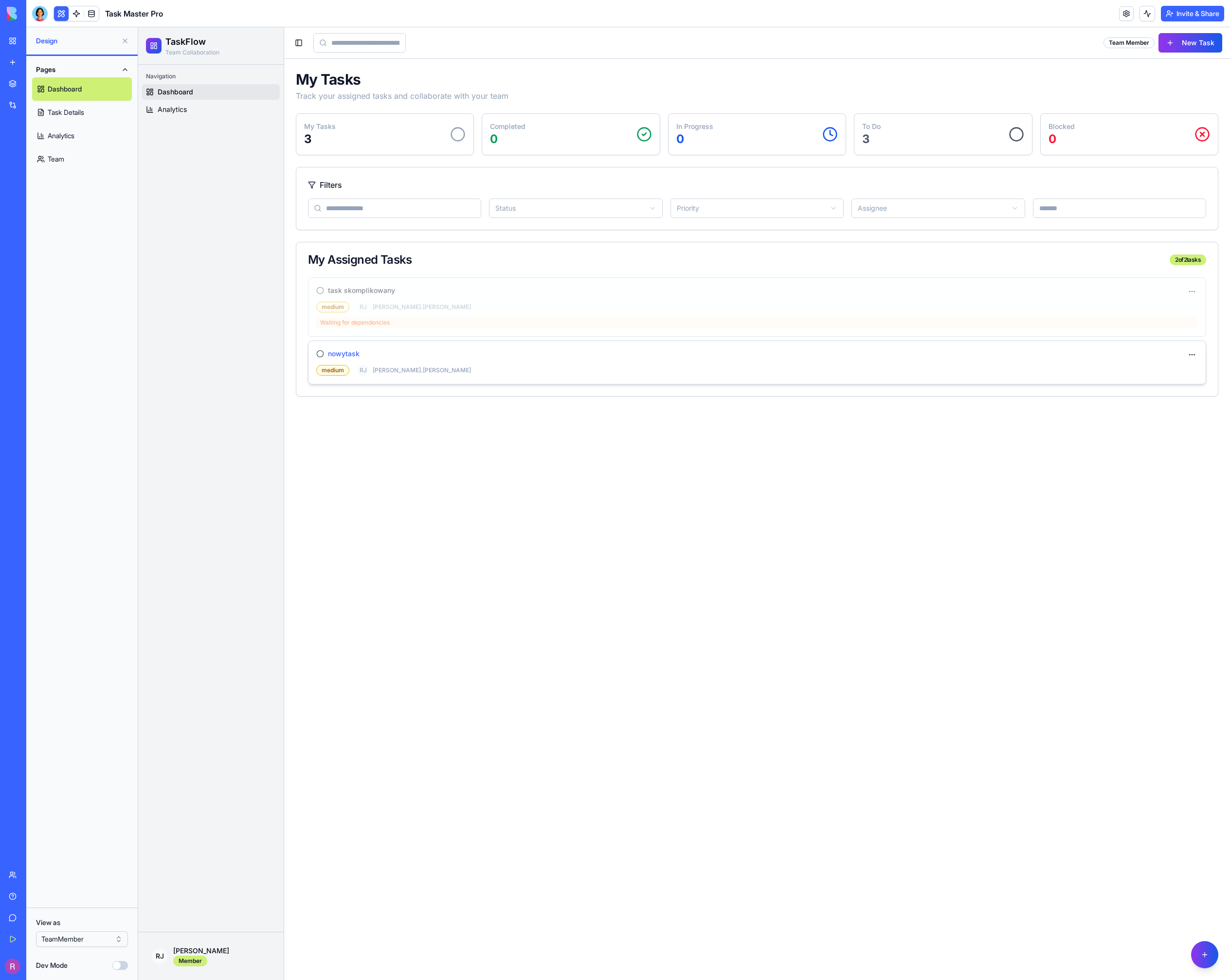
click at [332, 355] on h3 "nowytask" at bounding box center [344, 353] width 32 height 10
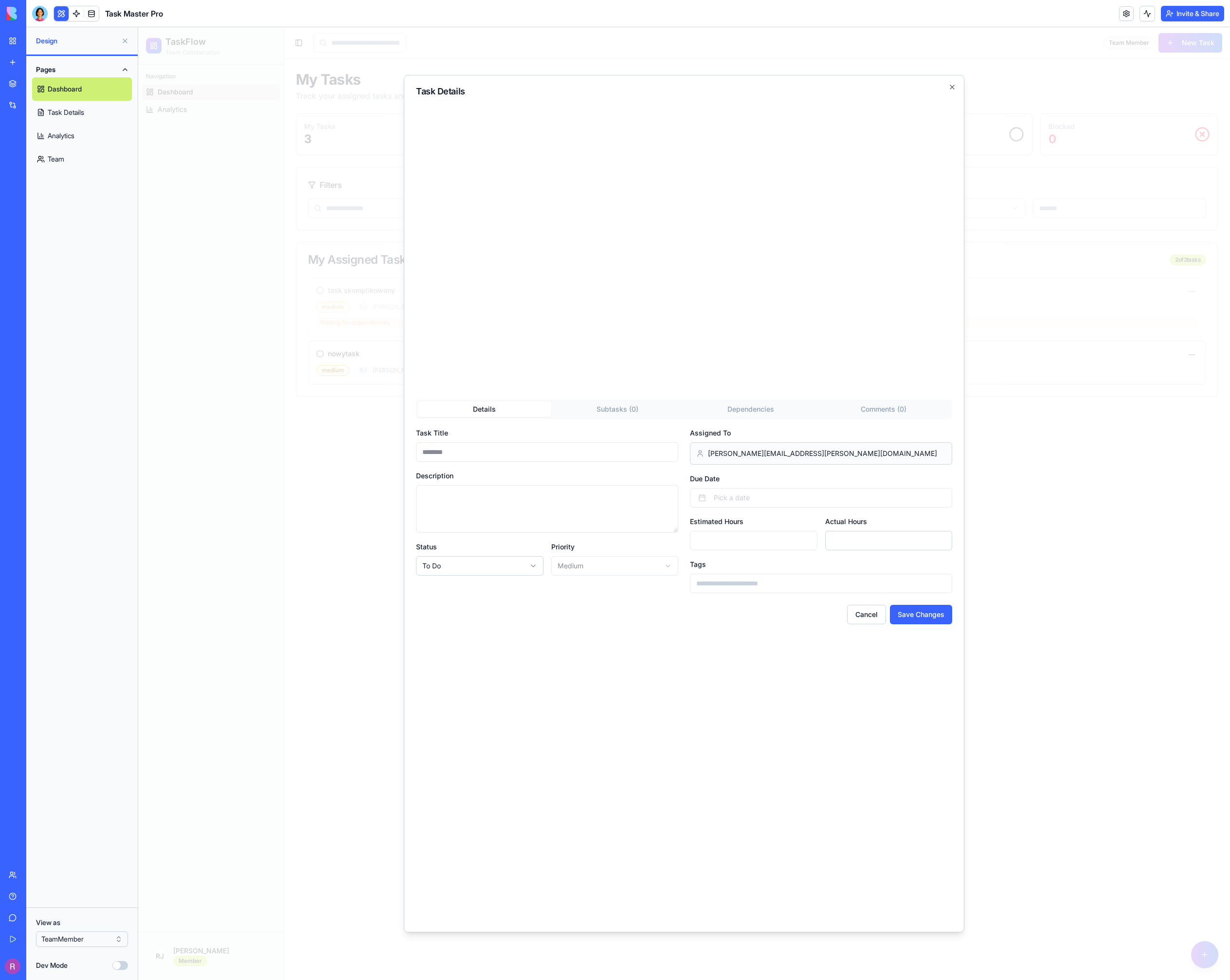
click at [797, 452] on div "[PERSON_NAME][EMAIL_ADDRESS][PERSON_NAME][DOMAIN_NAME]" at bounding box center [821, 453] width 262 height 22
click at [862, 398] on div "Task Details Details Subtasks ( 0 ) Dependencies Comments ( 0 ) Task Title ****…" at bounding box center [684, 503] width 561 height 857
click at [870, 411] on div "Task Details Details Subtasks ( 0 ) Dependencies Comments ( 0 ) Task Title ****…" at bounding box center [684, 503] width 561 height 857
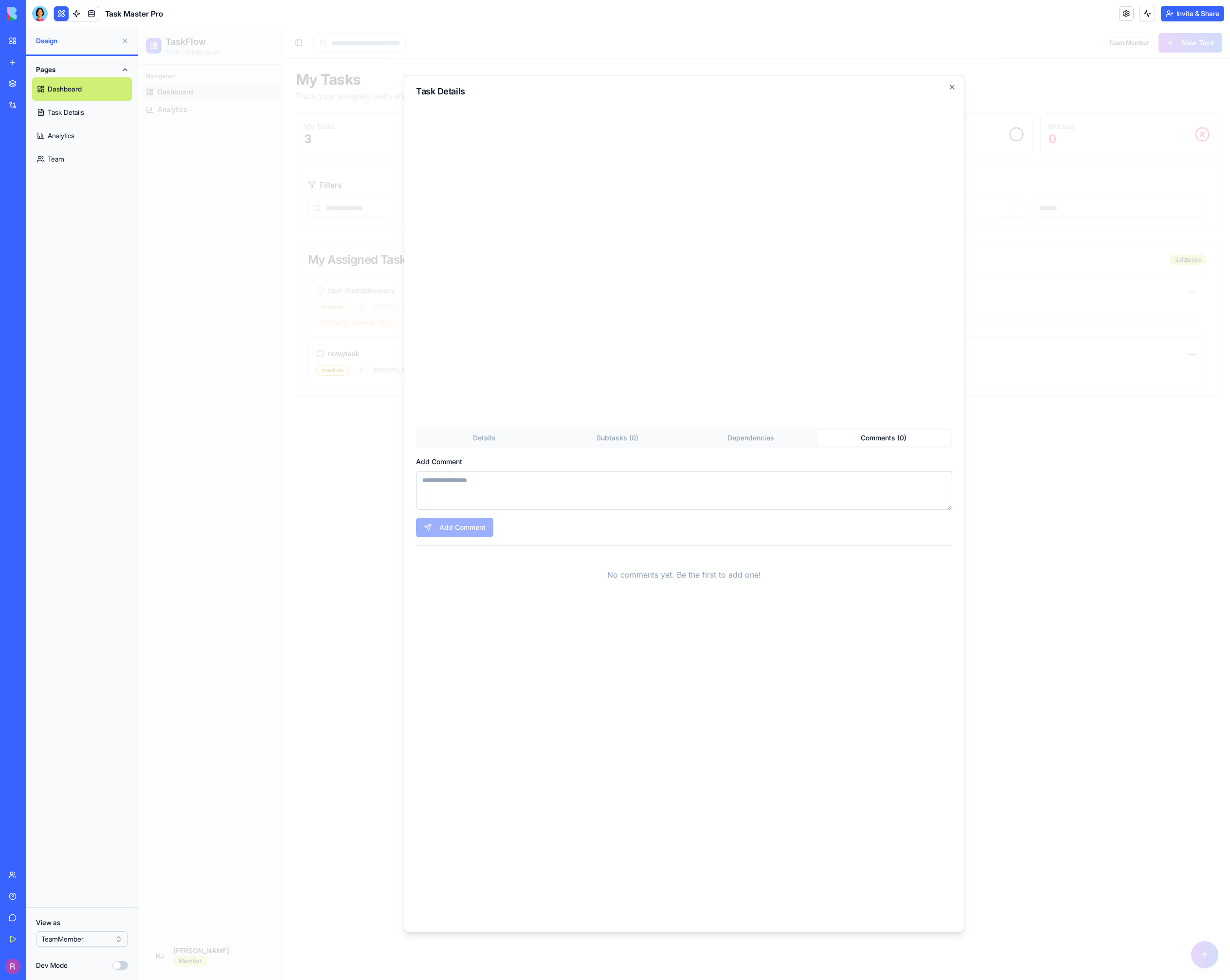
click at [773, 403] on div "Task Details" at bounding box center [683, 254] width 536 height 334
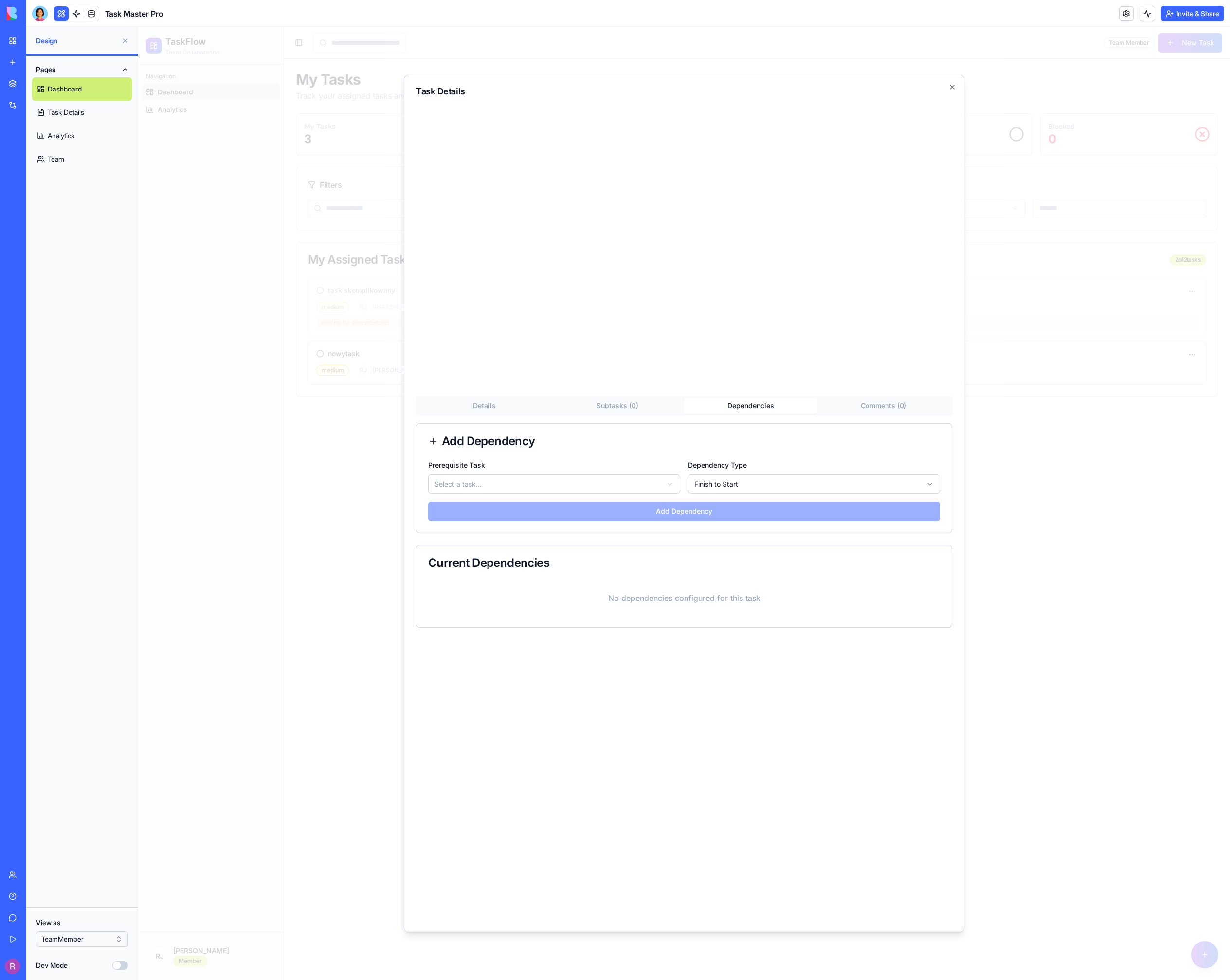
click at [728, 443] on div "Details Subtasks ( 0 ) Dependencies Comments ( 0 ) Add Dependency Prerequisite …" at bounding box center [683, 659] width 536 height 524
click at [611, 425] on div "Add Dependency" at bounding box center [684, 441] width 535 height 35
click at [610, 402] on div "Task Details Details Subtasks ( 0 ) Dependencies Comments ( 0 ) Add Dependency …" at bounding box center [684, 503] width 561 height 857
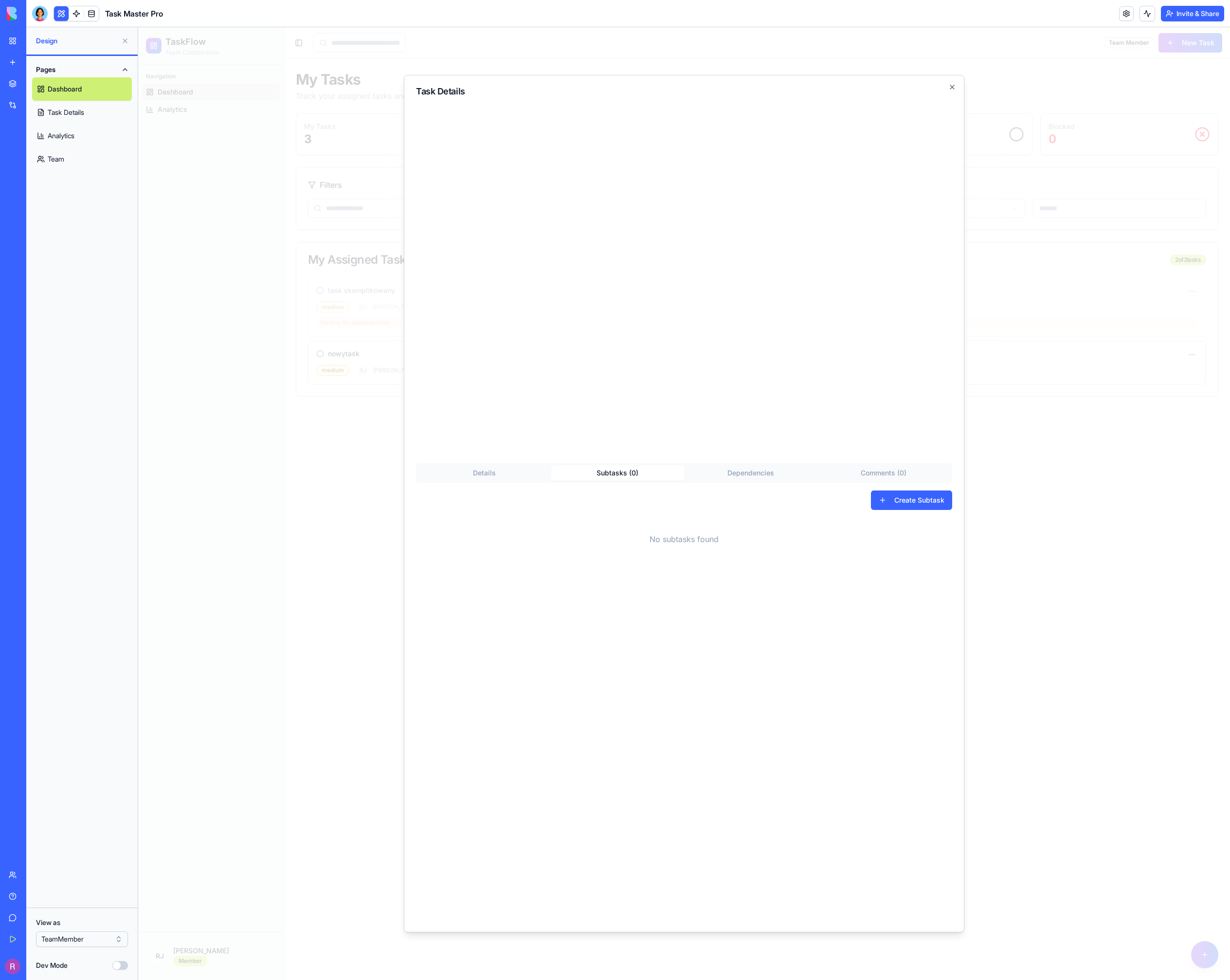
click at [467, 455] on div "Task Details" at bounding box center [683, 271] width 536 height 368
click at [767, 471] on div "Details Subtasks ( 0 ) Dependencies Comments ( 0 ) Create Subtask No subtasks f…" at bounding box center [683, 692] width 536 height 457
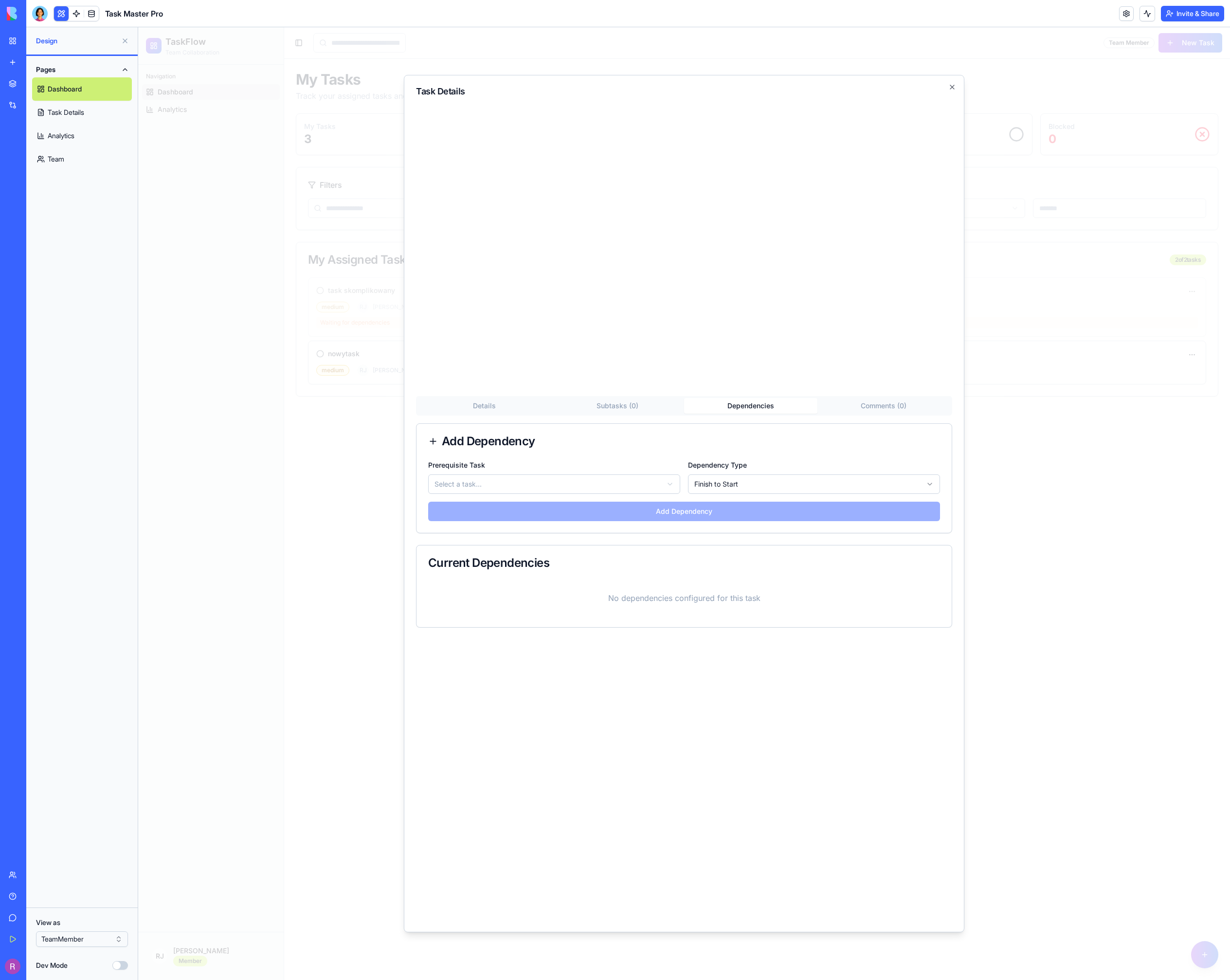
click at [805, 467] on div "Dependency Type Finish to Start" at bounding box center [814, 477] width 253 height 35
click at [816, 491] on body "TaskFlow Team Collaboration Navigation Dashboard Analytics [PERSON_NAME] [PERSO…" at bounding box center [684, 503] width 1092 height 953
click at [791, 479] on body "TaskFlow Team Collaboration Navigation Dashboard Analytics [PERSON_NAME] [PERSO…" at bounding box center [684, 503] width 1092 height 953
click at [796, 435] on div "Add Dependency" at bounding box center [684, 441] width 512 height 11
click at [897, 404] on div "Task Details Details Subtasks ( 0 ) Dependencies Comments ( 0 ) Add Dependency …" at bounding box center [684, 503] width 561 height 857
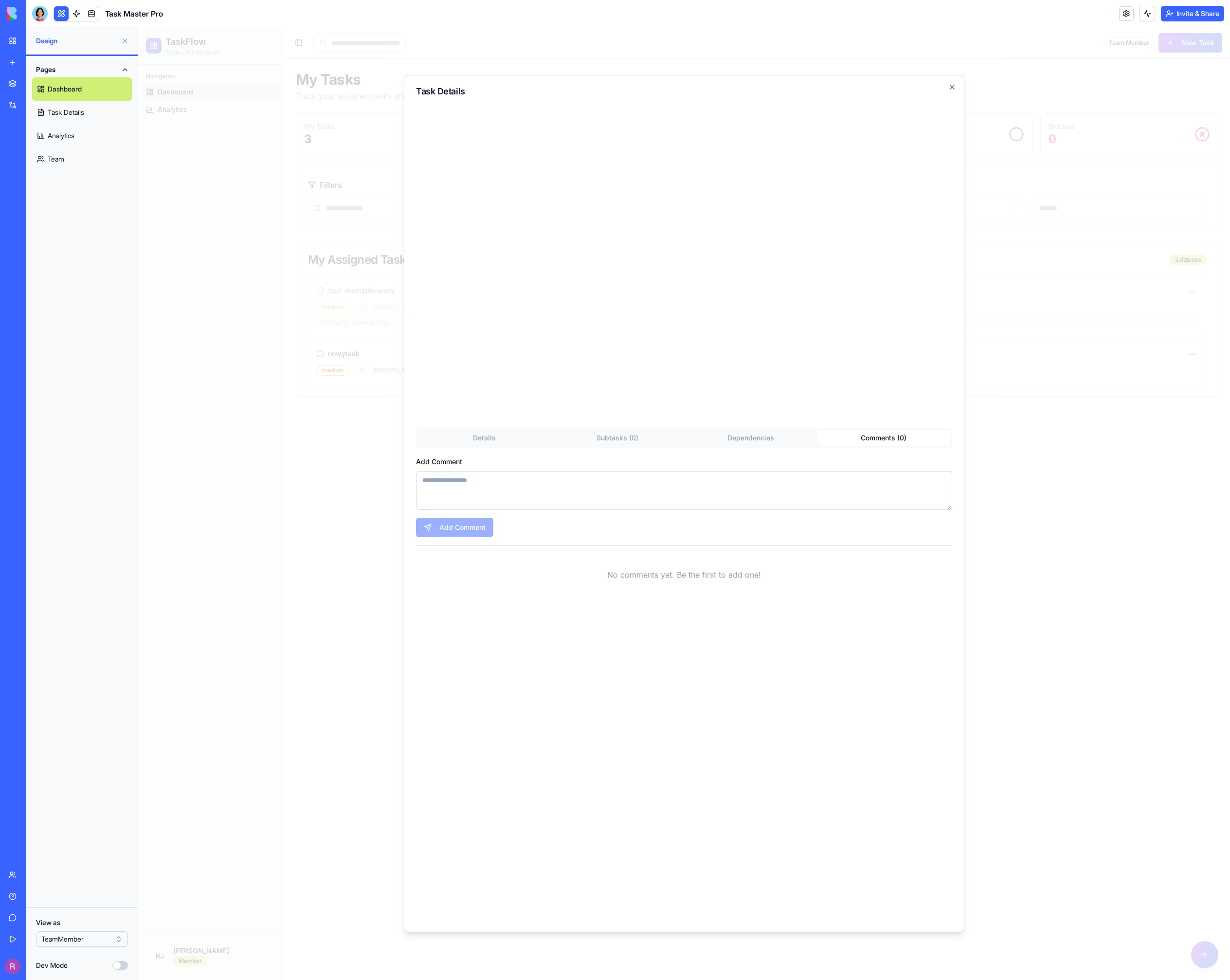
click at [592, 400] on div "Task Details" at bounding box center [683, 254] width 536 height 334
click at [616, 439] on div "Task Details Details Subtasks ( 0 ) Dependencies Comments ( 0 ) Create Subtask …" at bounding box center [684, 503] width 561 height 857
click at [483, 452] on div "Task Details" at bounding box center [683, 271] width 536 height 368
click at [484, 479] on div "Details Subtasks ( 0 ) Dependencies Comments ( 0 ) Create Subtask No subtasks f…" at bounding box center [683, 692] width 536 height 457
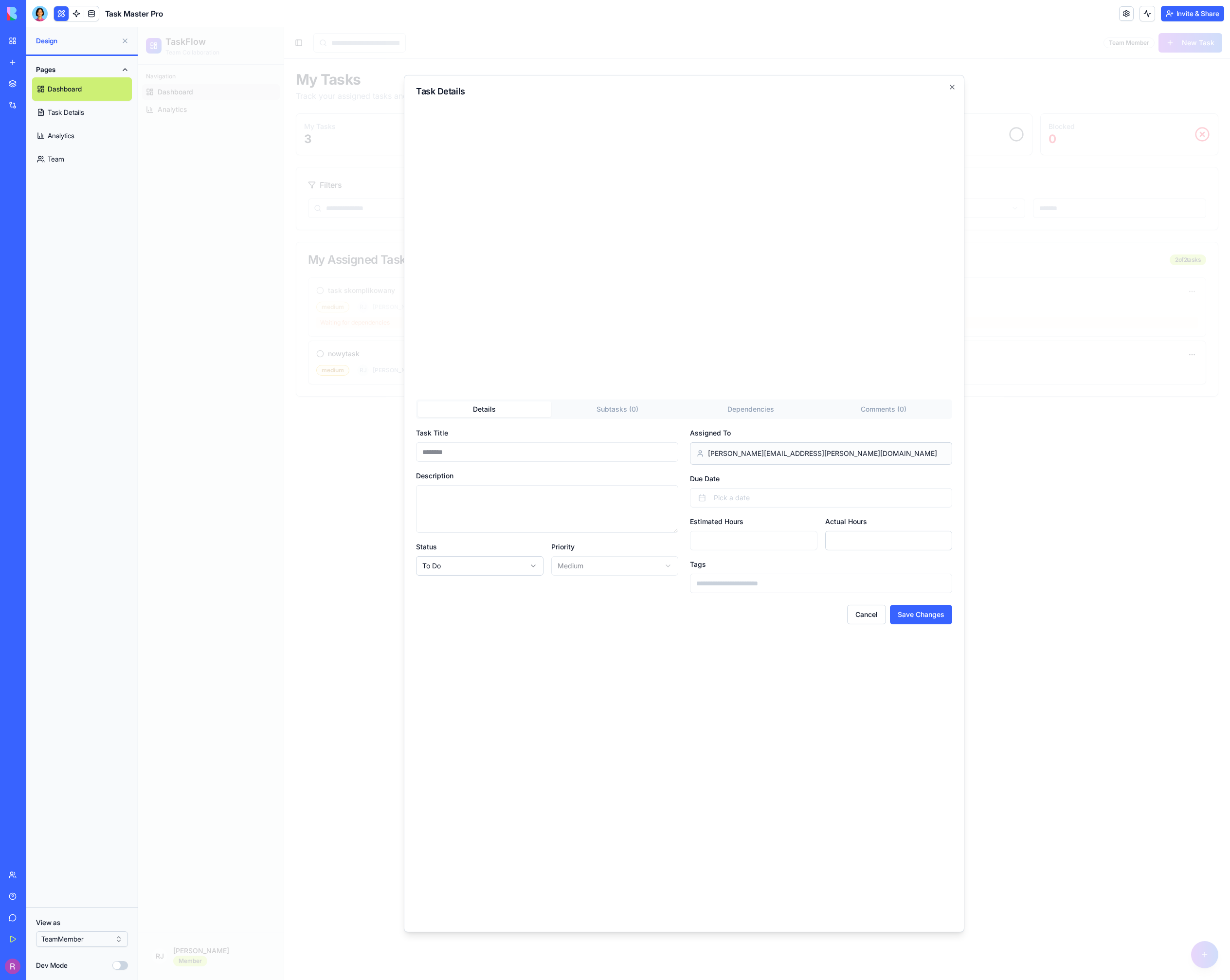
click at [732, 454] on span "[PERSON_NAME][EMAIL_ADDRESS][PERSON_NAME][DOMAIN_NAME]" at bounding box center [823, 453] width 230 height 10
click at [645, 476] on div "Description" at bounding box center [547, 501] width 262 height 64
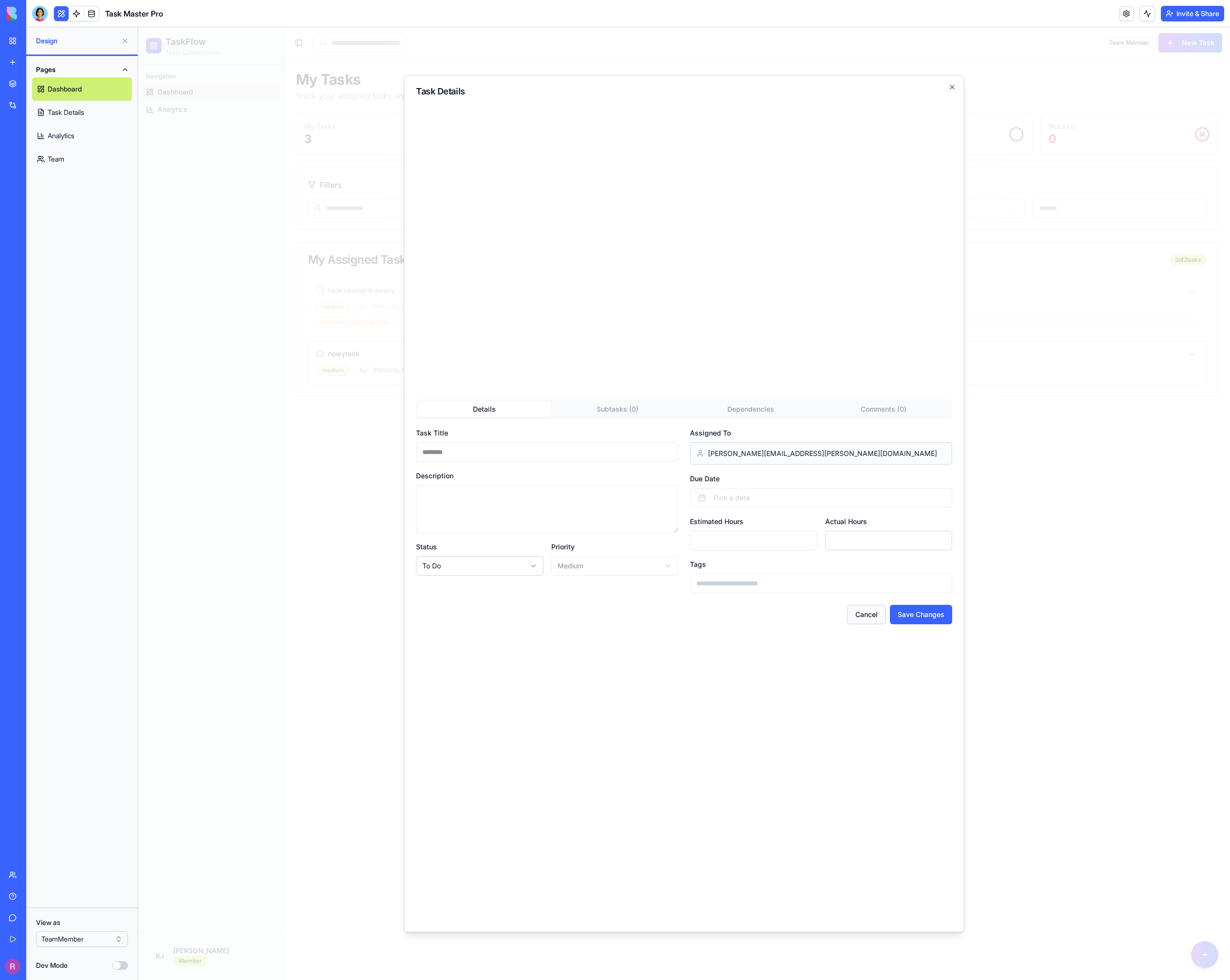
click at [861, 614] on button "Cancel" at bounding box center [867, 614] width 39 height 19
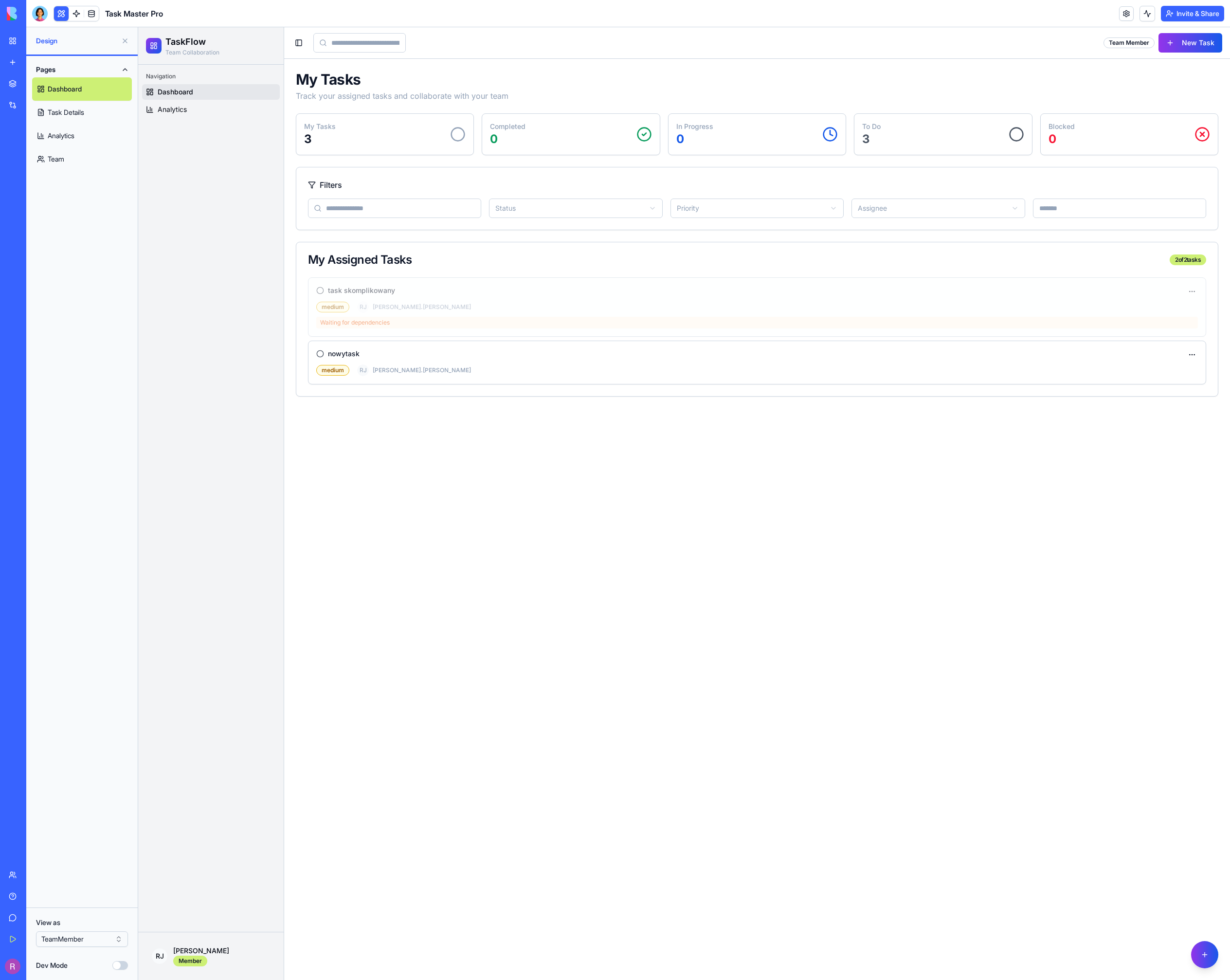
click at [66, 159] on link "Team" at bounding box center [81, 159] width 100 height 23
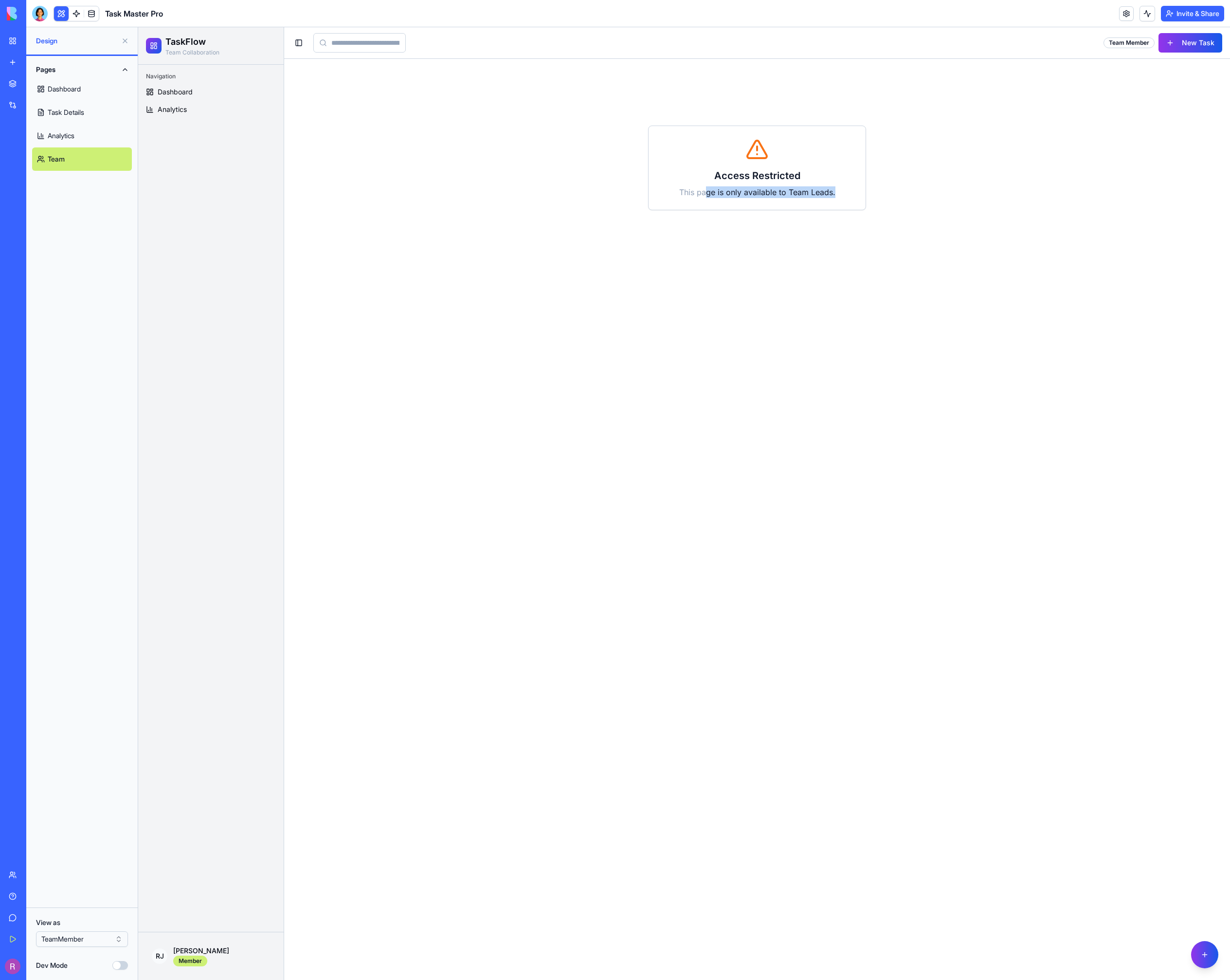
drag, startPoint x: 749, startPoint y: 192, endPoint x: 837, endPoint y: 191, distance: 88.0
click at [837, 191] on p "This page is only available to Team Leads." at bounding box center [757, 192] width 193 height 11
click at [95, 19] on link at bounding box center [91, 13] width 15 height 15
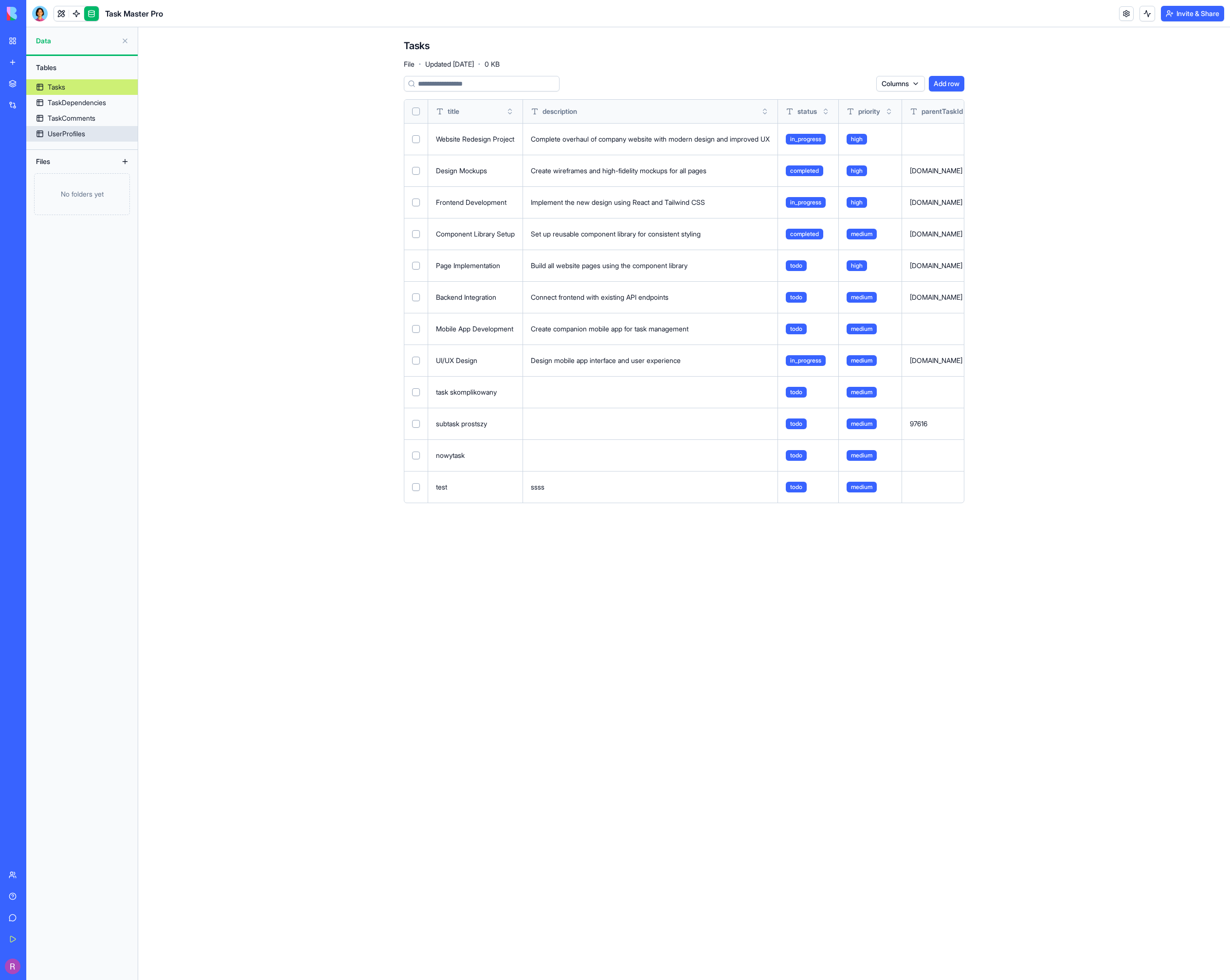
click at [76, 136] on div "UserProfiles" at bounding box center [66, 133] width 37 height 10
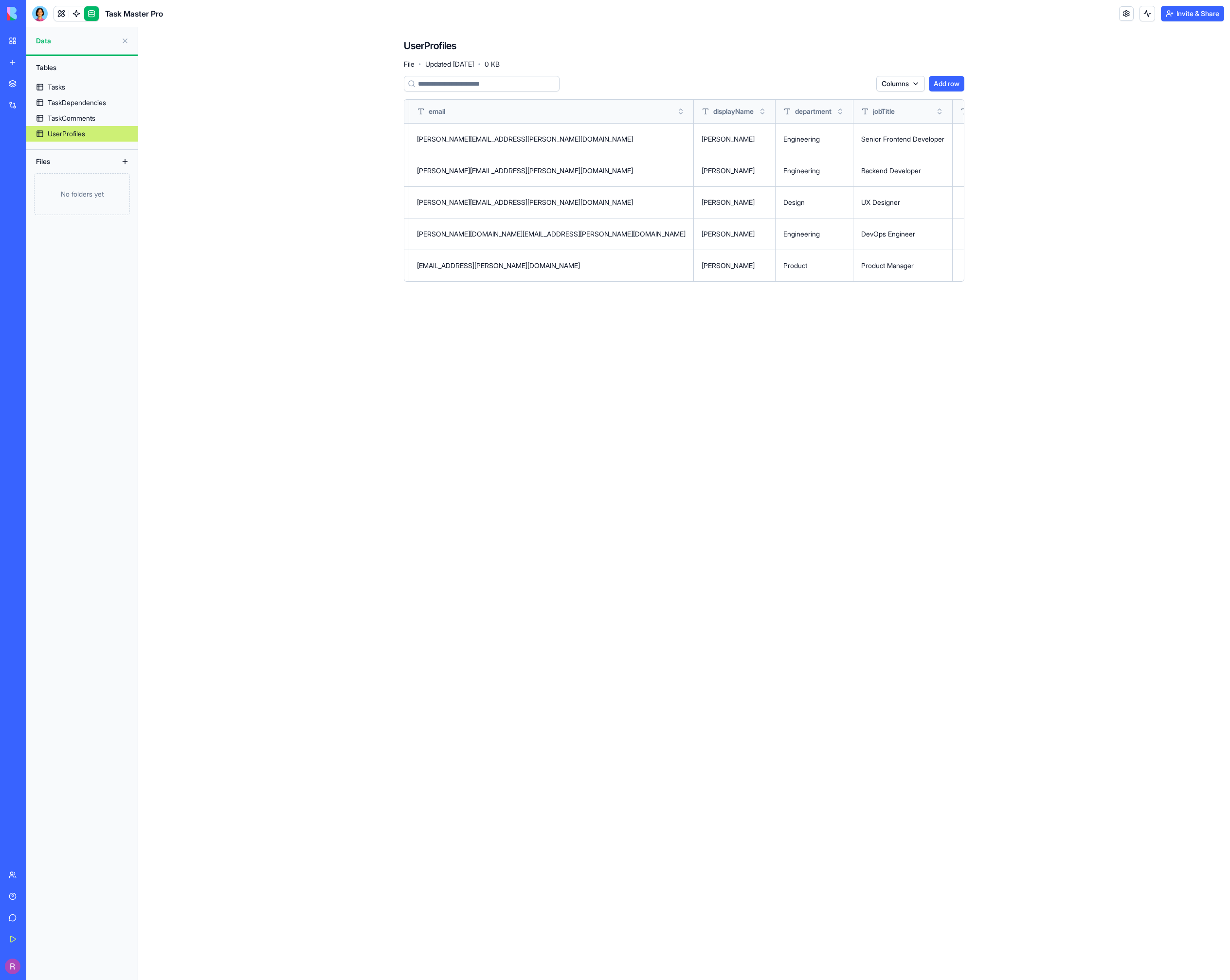
scroll to position [0, 19]
click at [16, 31] on link "My Workspace" at bounding box center [22, 41] width 39 height 19
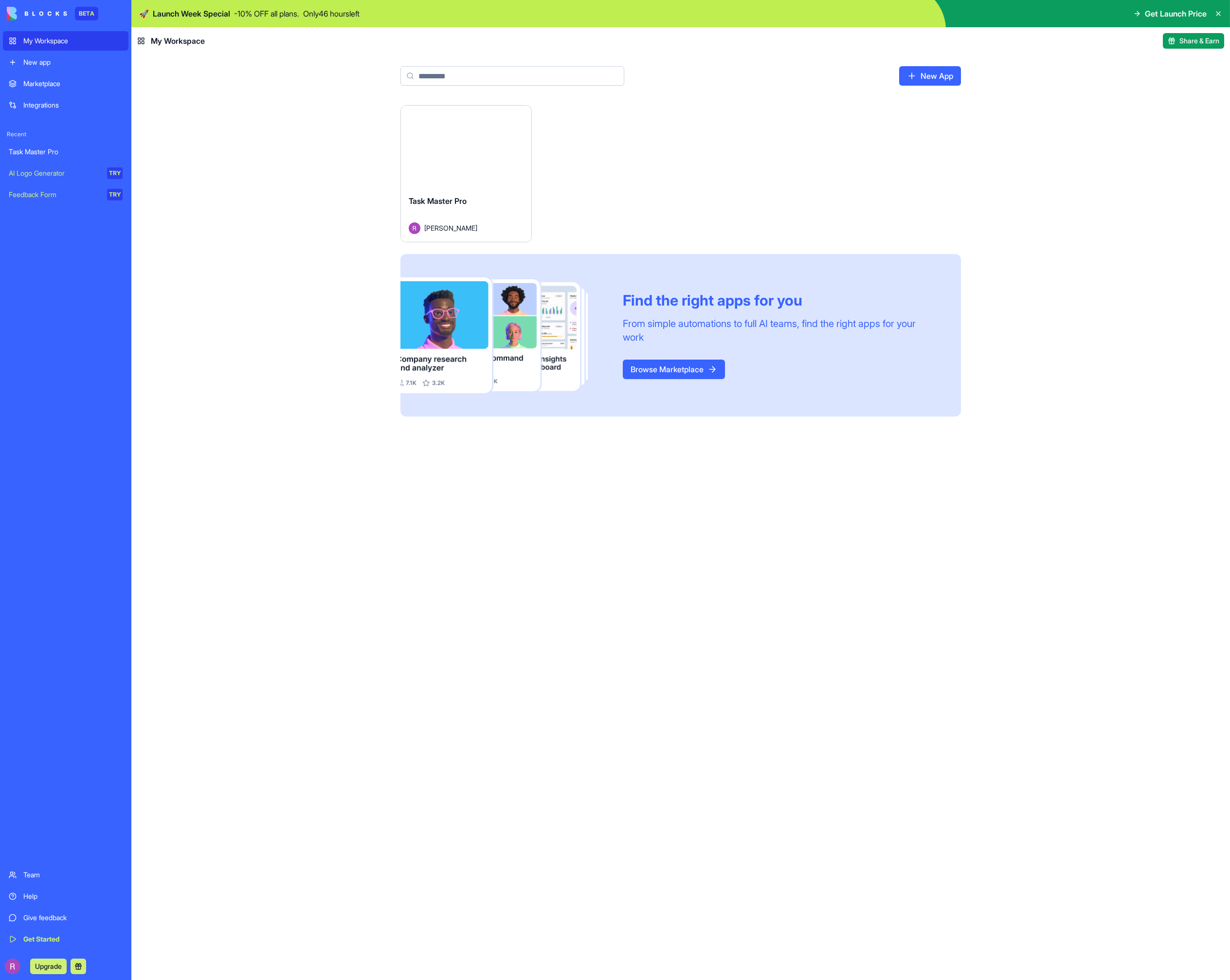
click at [47, 11] on img at bounding box center [37, 13] width 60 height 13
click at [486, 19] on img at bounding box center [681, 13] width 1099 height 27
click at [488, 8] on img at bounding box center [681, 13] width 1099 height 27
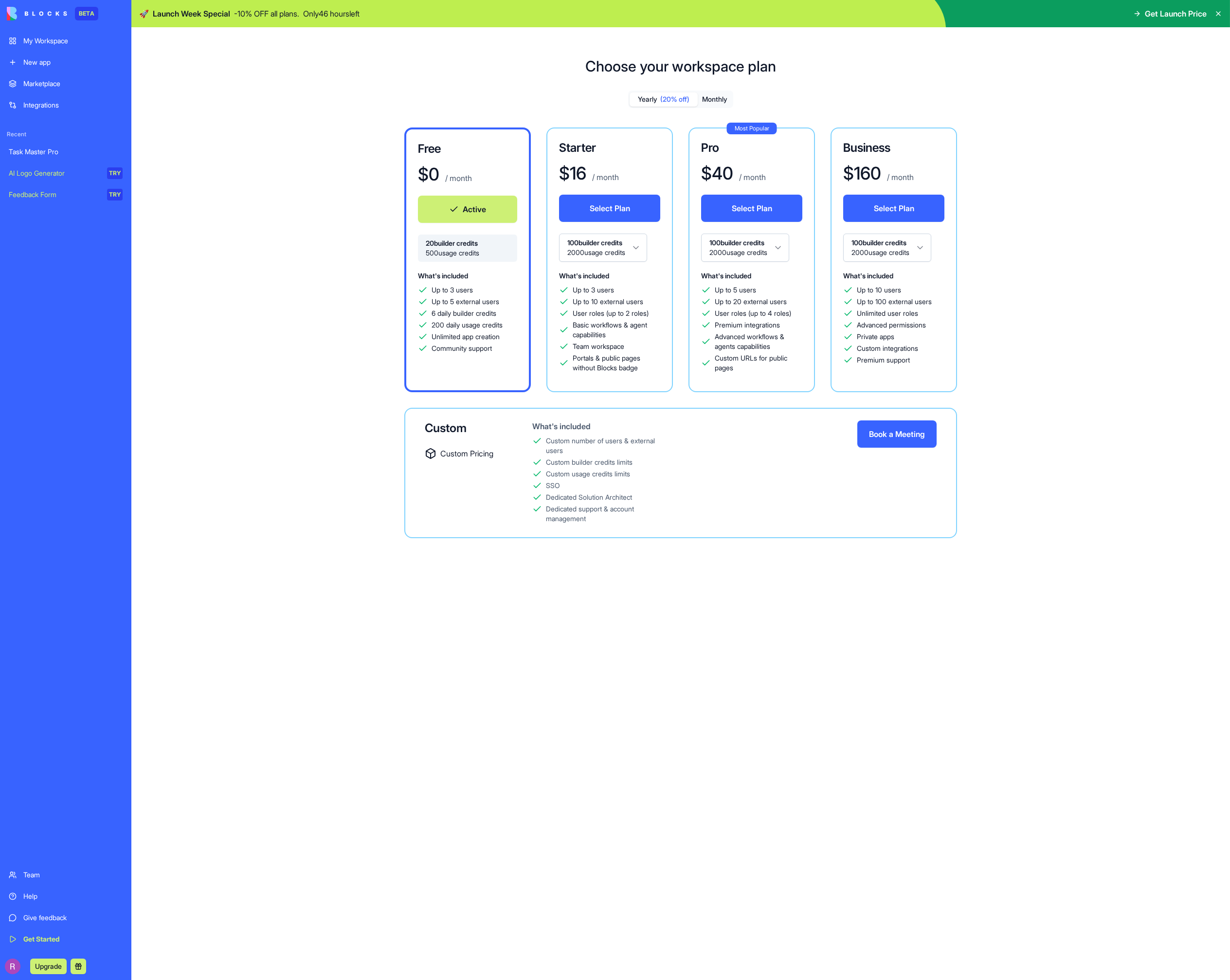
click at [476, 53] on div "Choose your workspace plan Yearly (20% off) Monthly Free $ 0 / month Active 20 …" at bounding box center [681, 305] width 1099 height 528
